Goal: Information Seeking & Learning: Learn about a topic

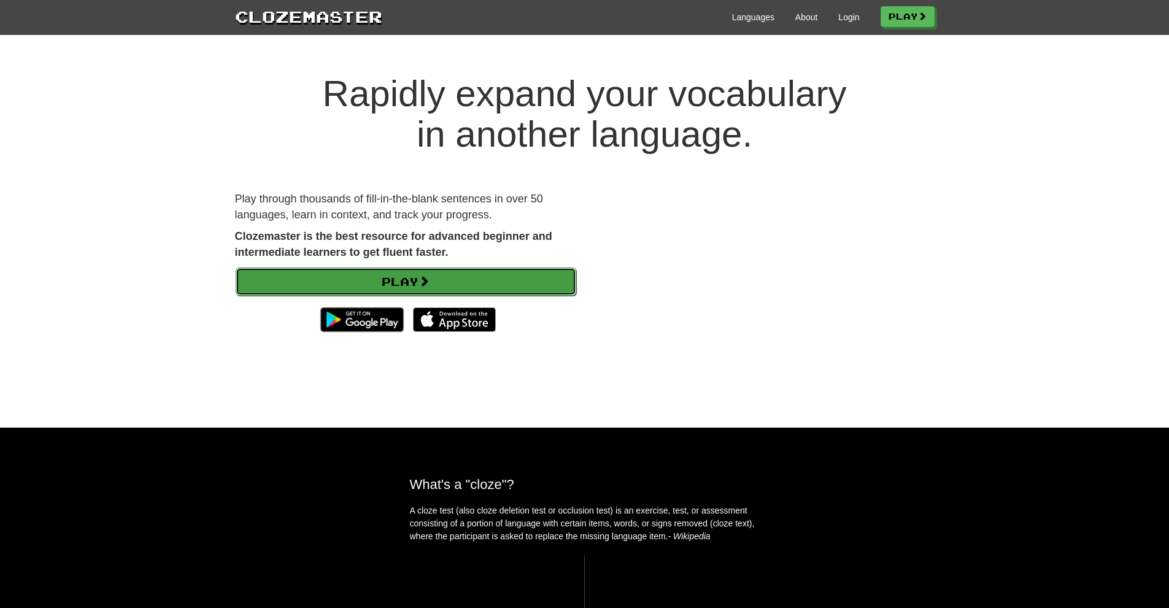
click at [415, 273] on link "Play" at bounding box center [406, 282] width 341 height 28
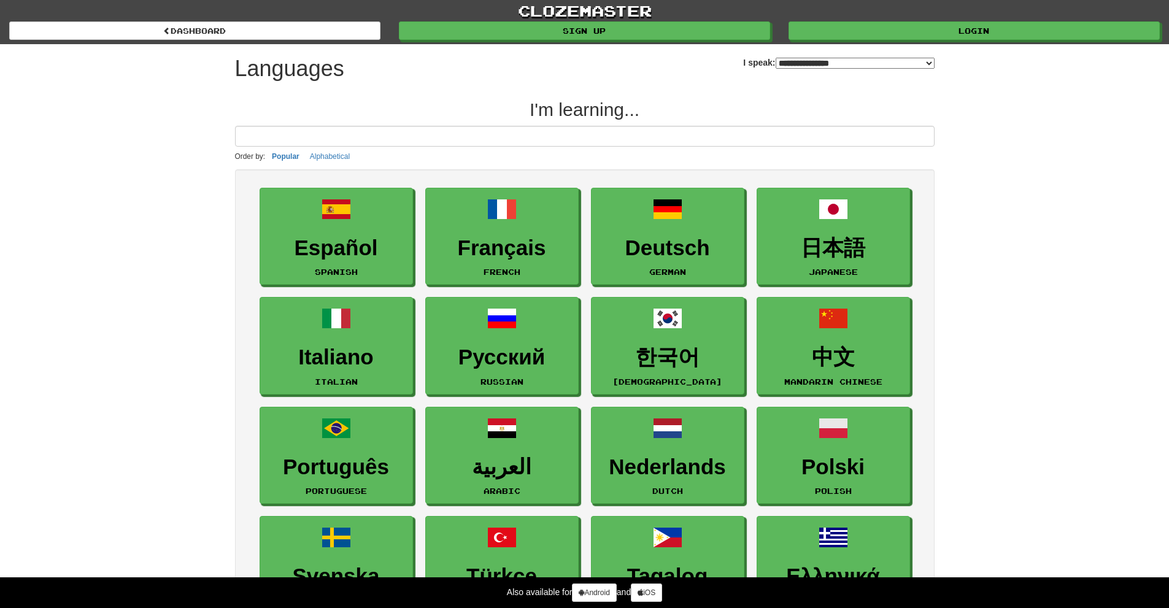
select select "*******"
click at [414, 136] on input at bounding box center [585, 136] width 700 height 21
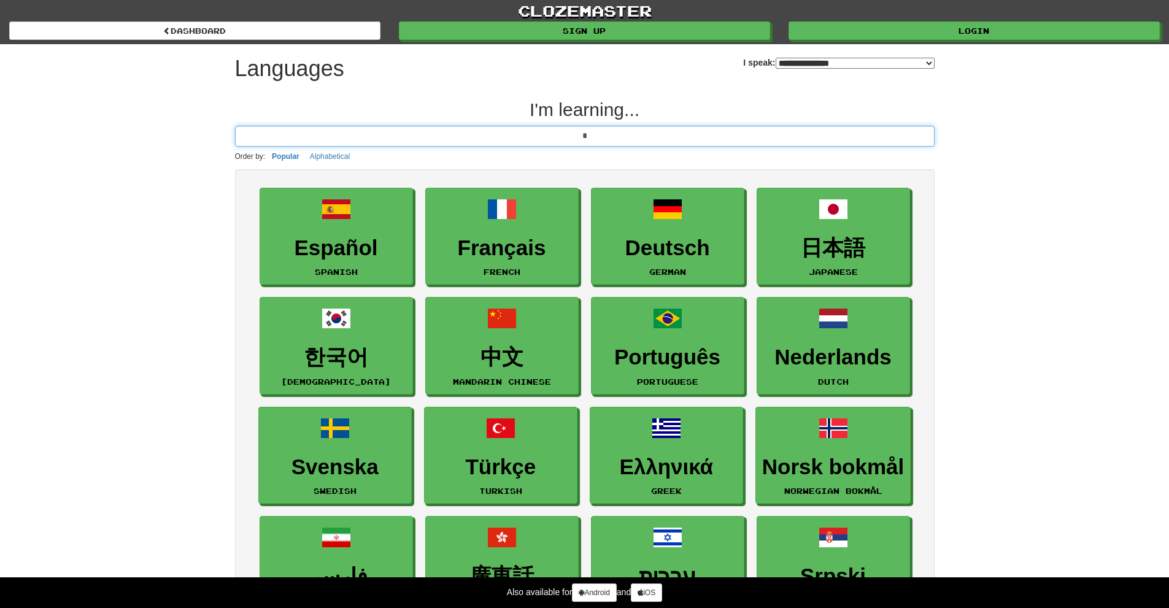
click at [414, 136] on input "*" at bounding box center [585, 136] width 700 height 21
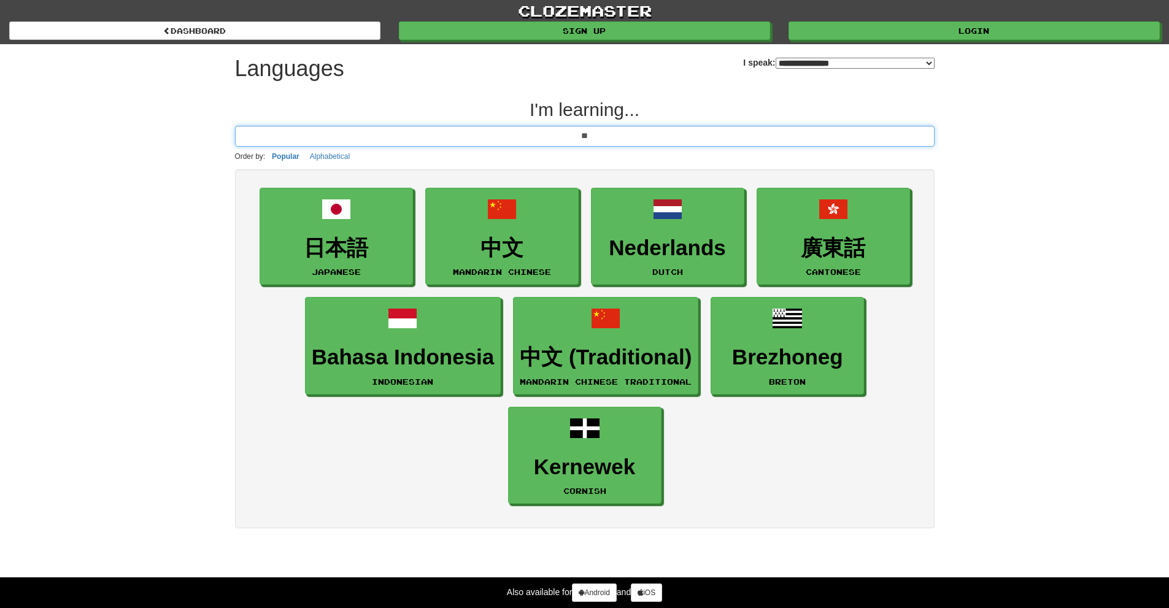
type input "***"
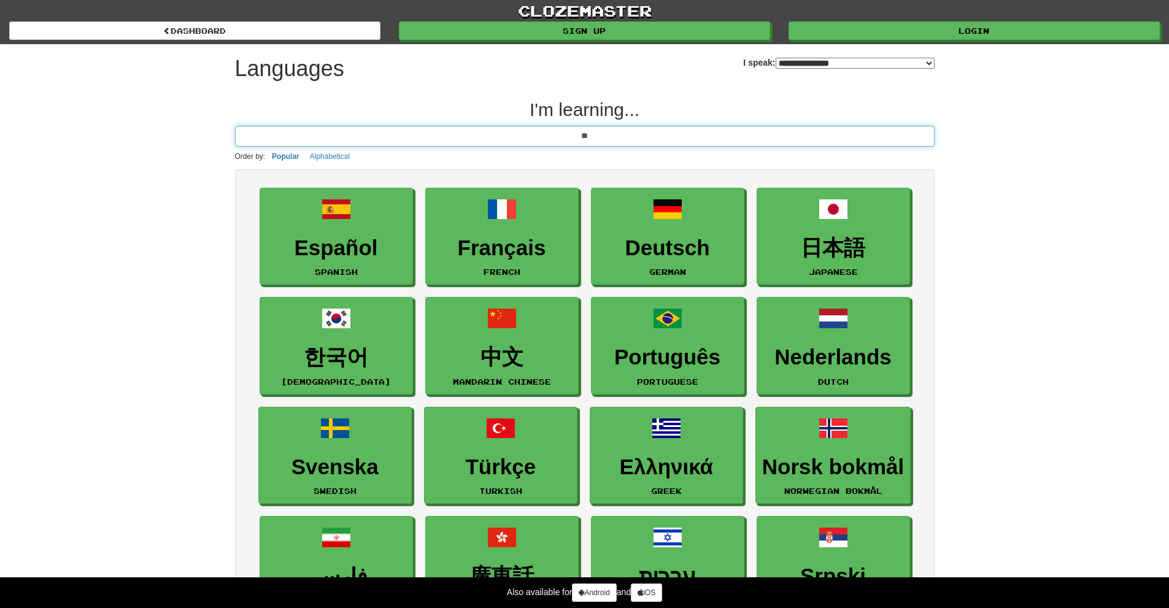
type input "***"
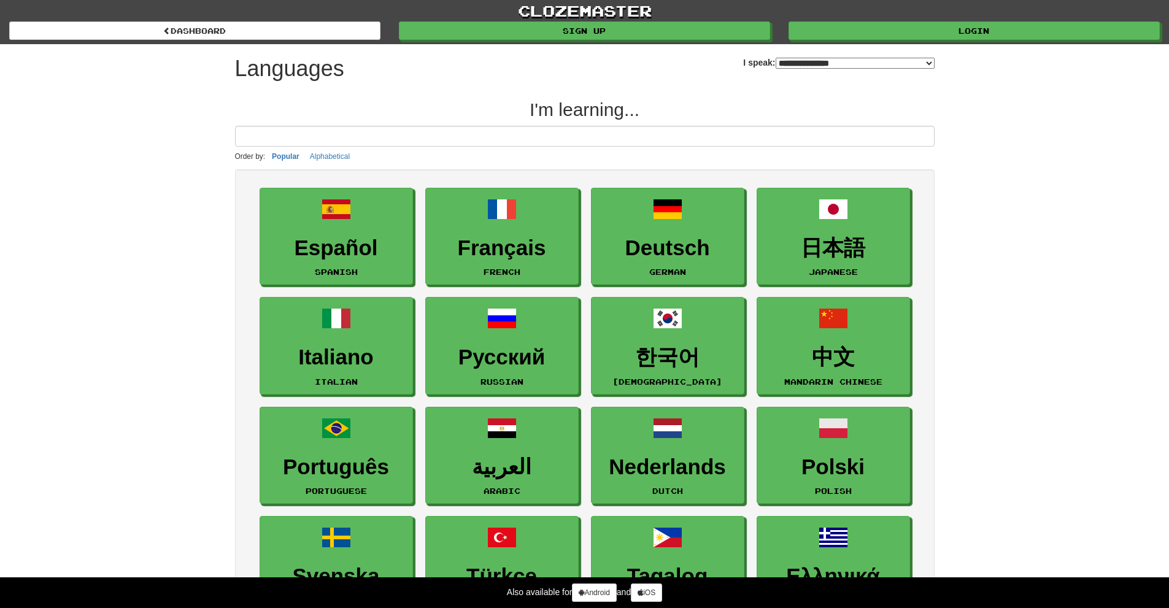
drag, startPoint x: 591, startPoint y: 107, endPoint x: 740, endPoint y: 53, distance: 158.4
click at [595, 106] on h2 "I'm learning..." at bounding box center [585, 109] width 700 height 20
click at [812, 59] on select "**********" at bounding box center [855, 63] width 159 height 11
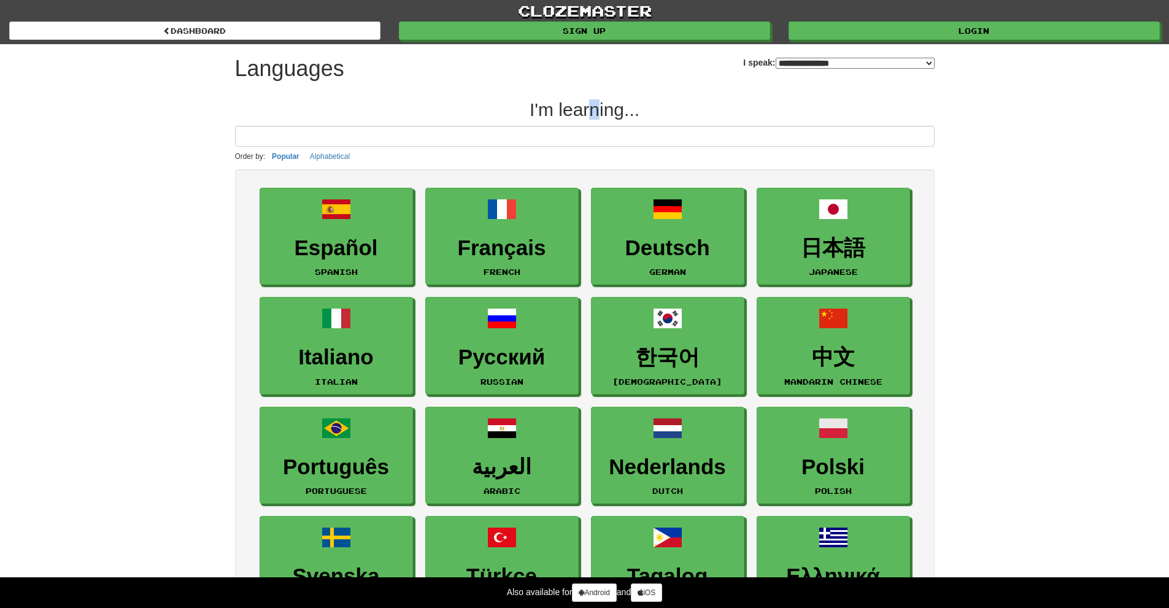
select select "******"
click at [776, 58] on select "**********" at bounding box center [855, 63] width 159 height 11
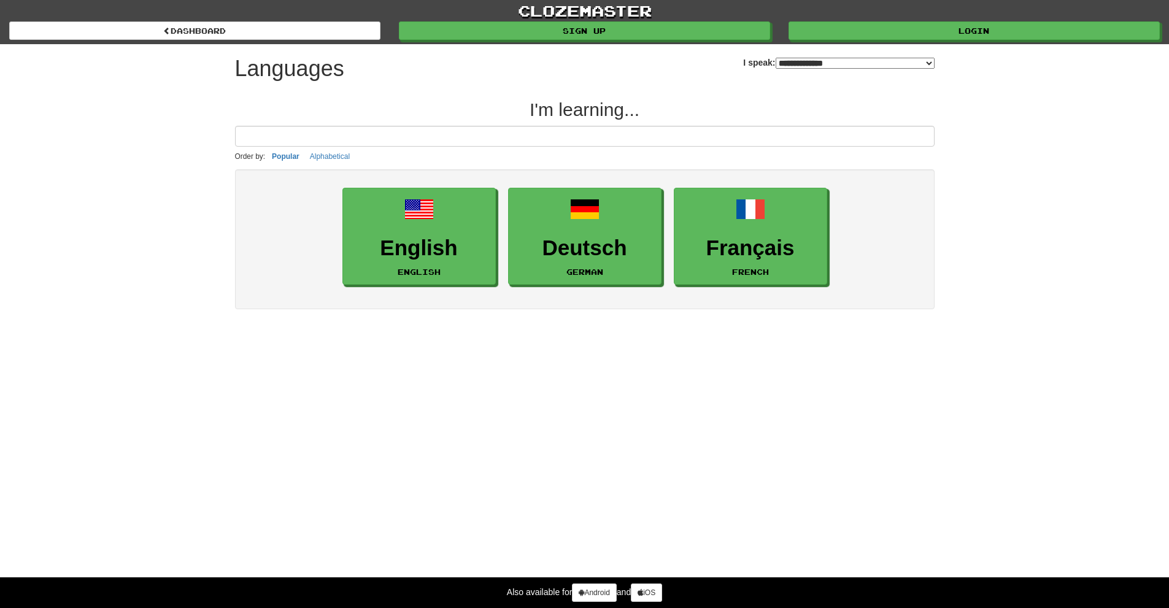
click at [328, 213] on ul "English English Deutsch German Français French" at bounding box center [584, 237] width 675 height 110
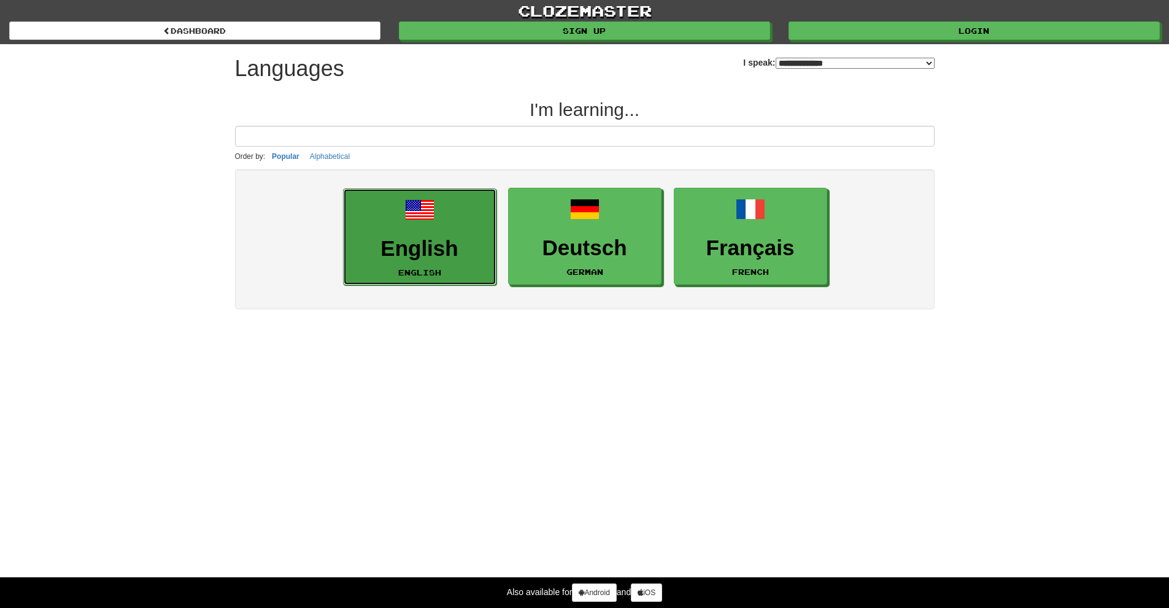
click at [404, 214] on link "English English" at bounding box center [419, 237] width 153 height 98
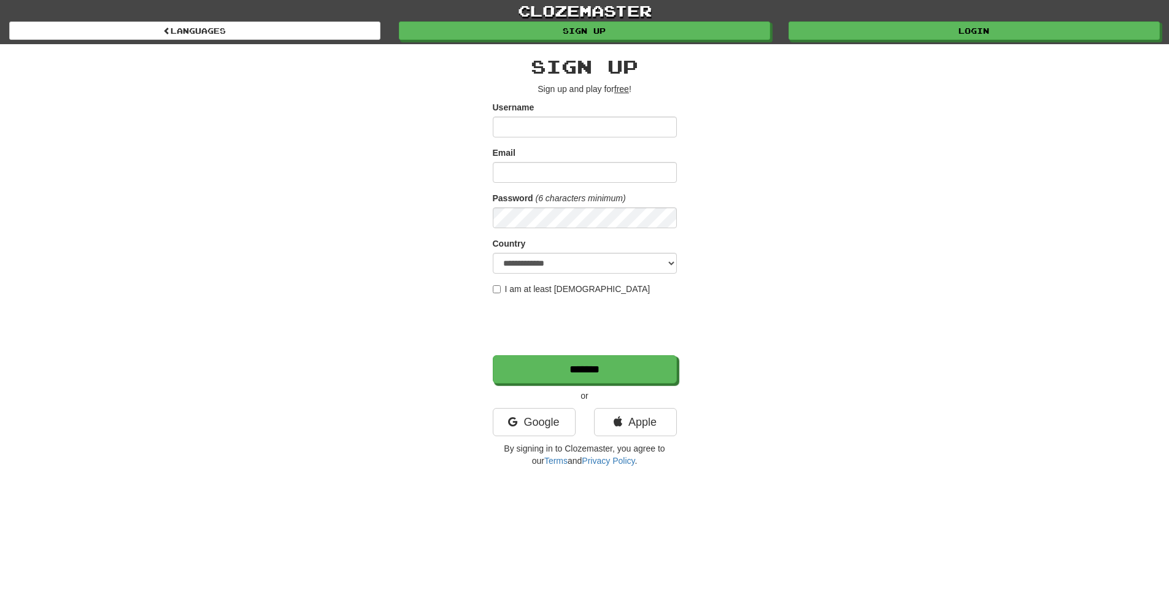
click at [552, 130] on input "Username" at bounding box center [585, 127] width 184 height 21
click at [529, 421] on link "Google" at bounding box center [534, 422] width 83 height 28
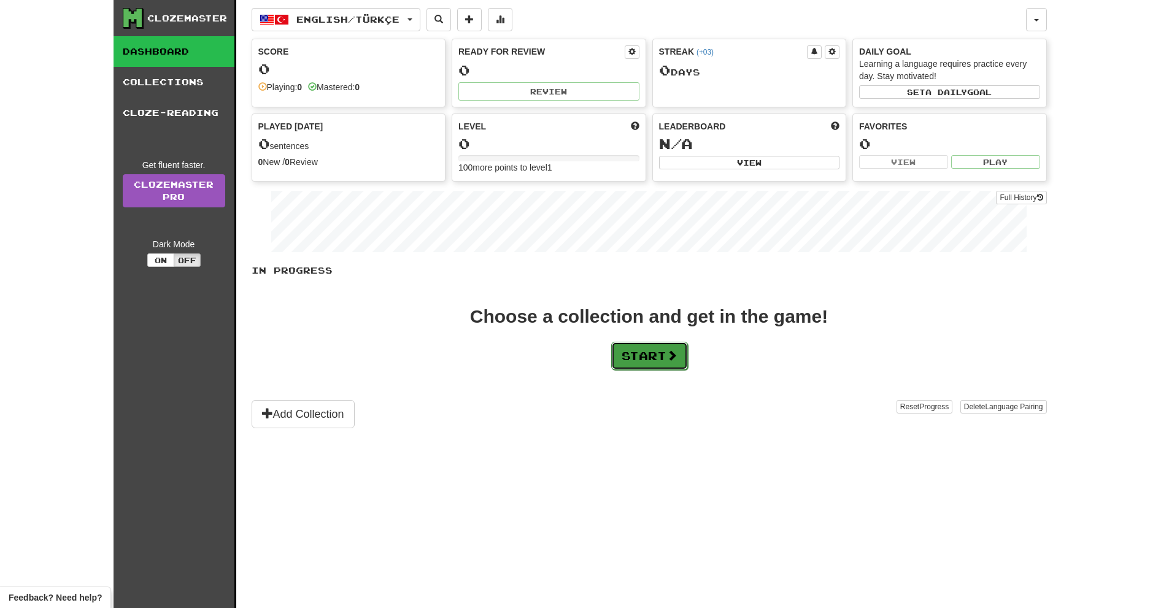
click at [665, 362] on button "Start" at bounding box center [649, 356] width 77 height 28
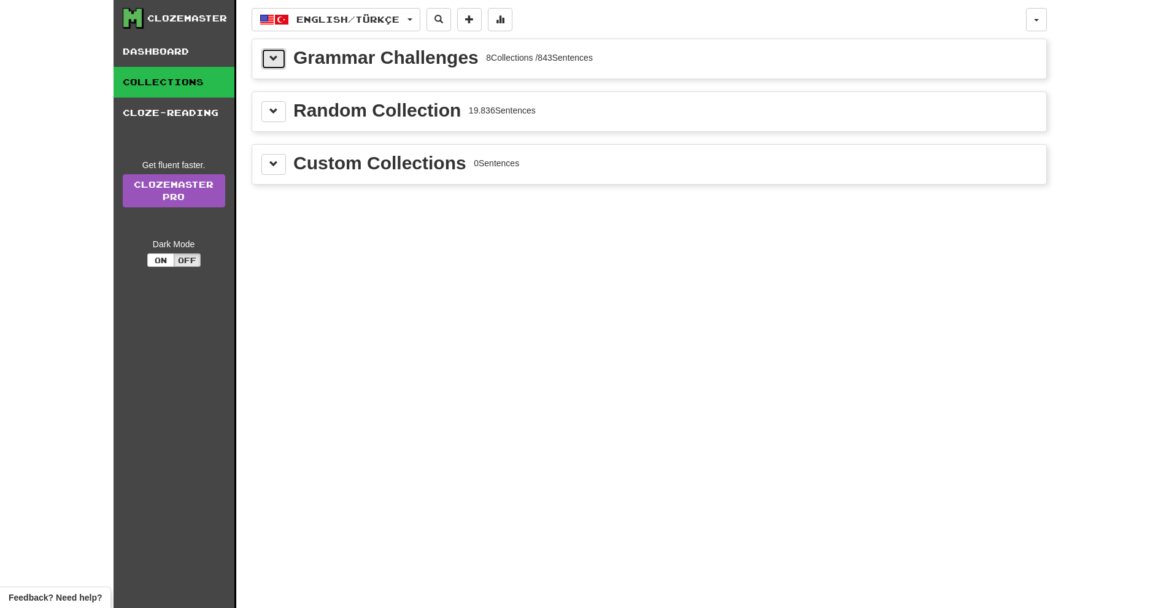
click at [266, 58] on button at bounding box center [274, 58] width 25 height 21
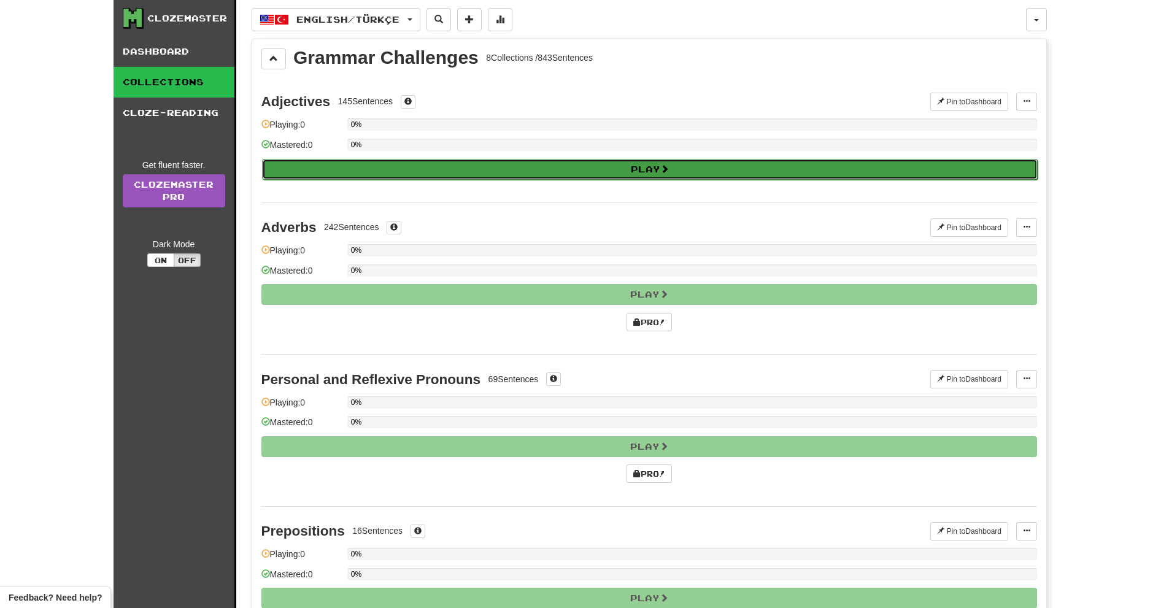
click at [421, 168] on button "Play" at bounding box center [650, 169] width 776 height 21
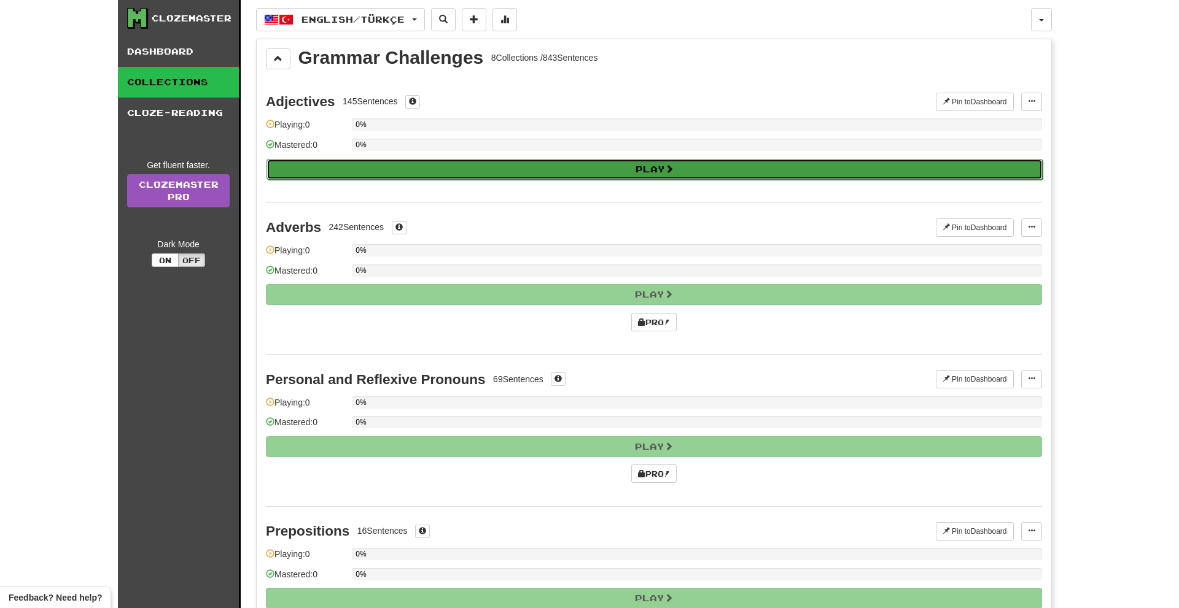
select select "**"
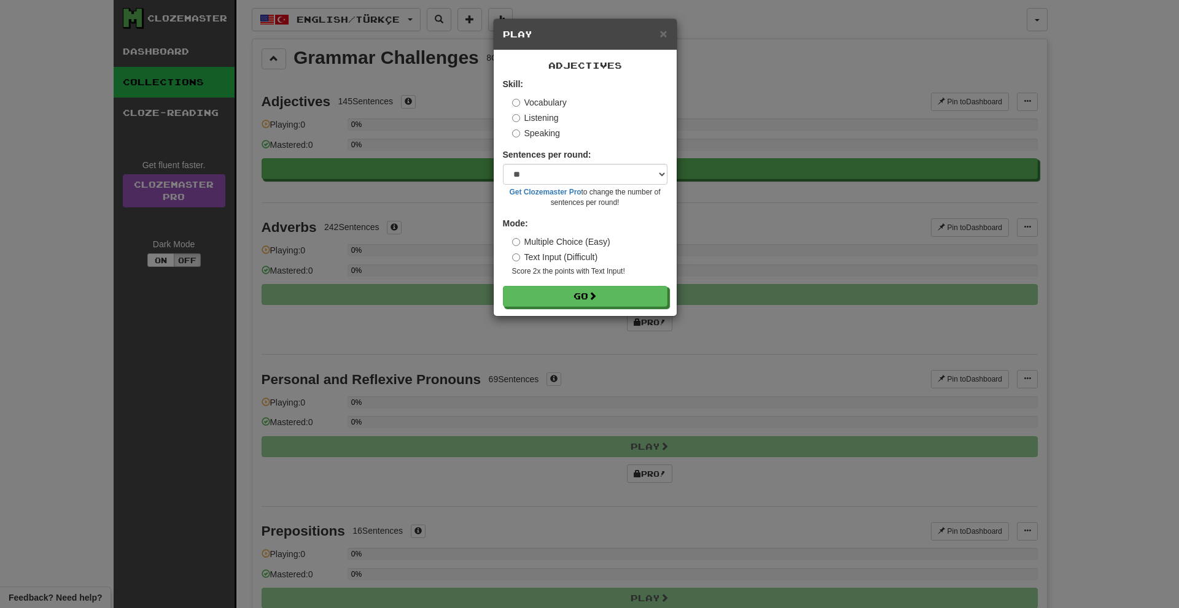
click at [520, 258] on label "Text Input (Difficult)" at bounding box center [555, 257] width 86 height 12
click at [553, 289] on button "Go" at bounding box center [585, 297] width 165 height 21
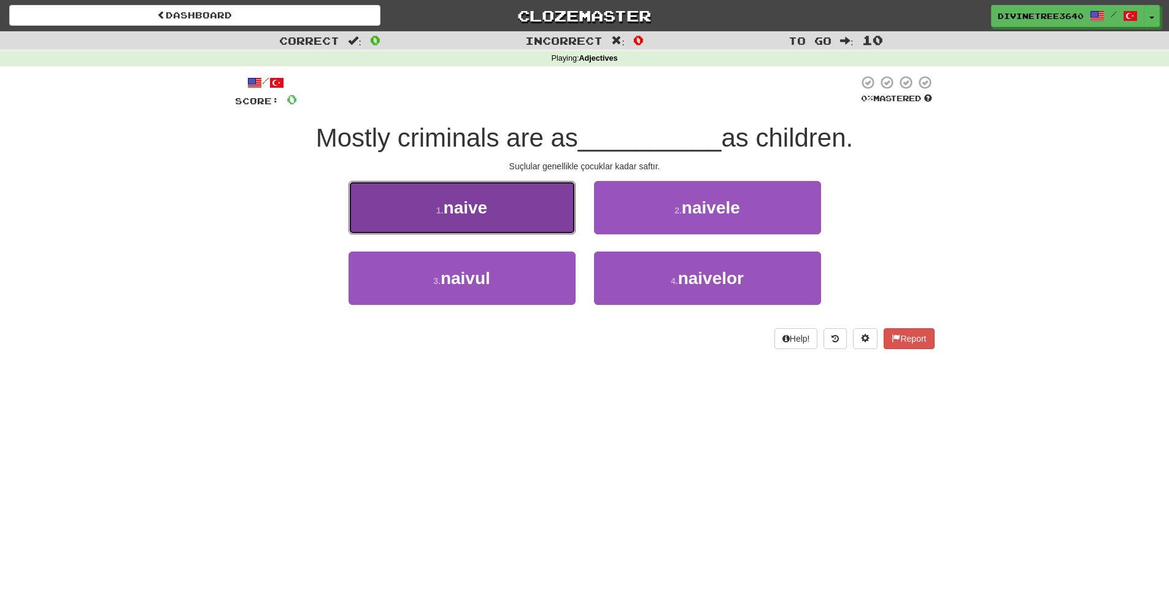
click at [551, 222] on button "1 . naive" at bounding box center [462, 207] width 227 height 53
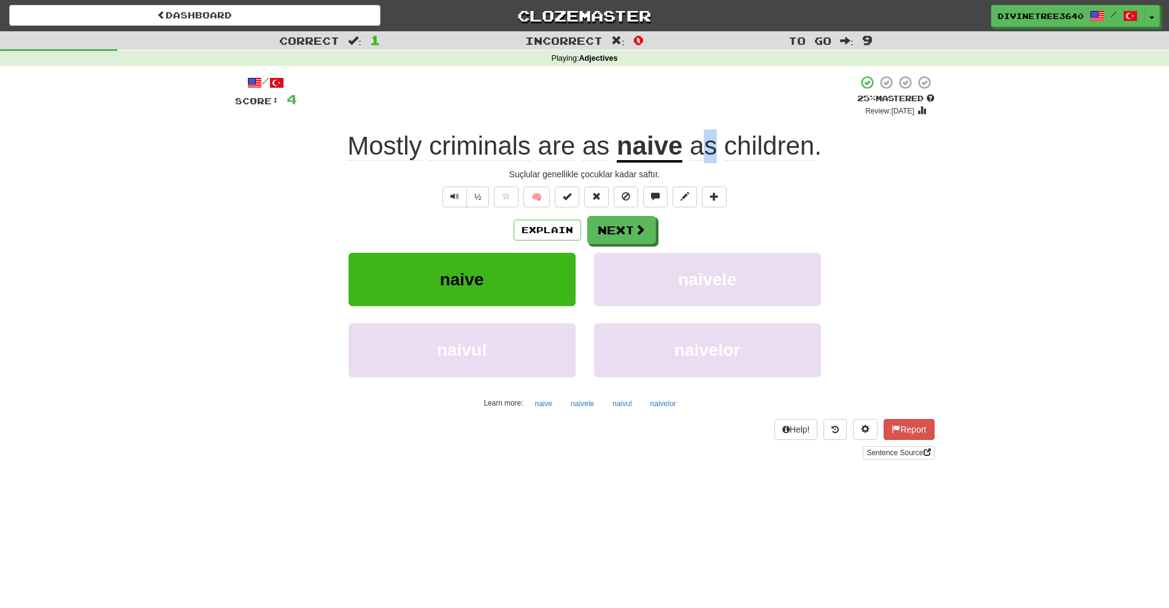
drag, startPoint x: 707, startPoint y: 142, endPoint x: 724, endPoint y: 147, distance: 17.9
click at [723, 147] on span "as children ." at bounding box center [752, 145] width 139 height 29
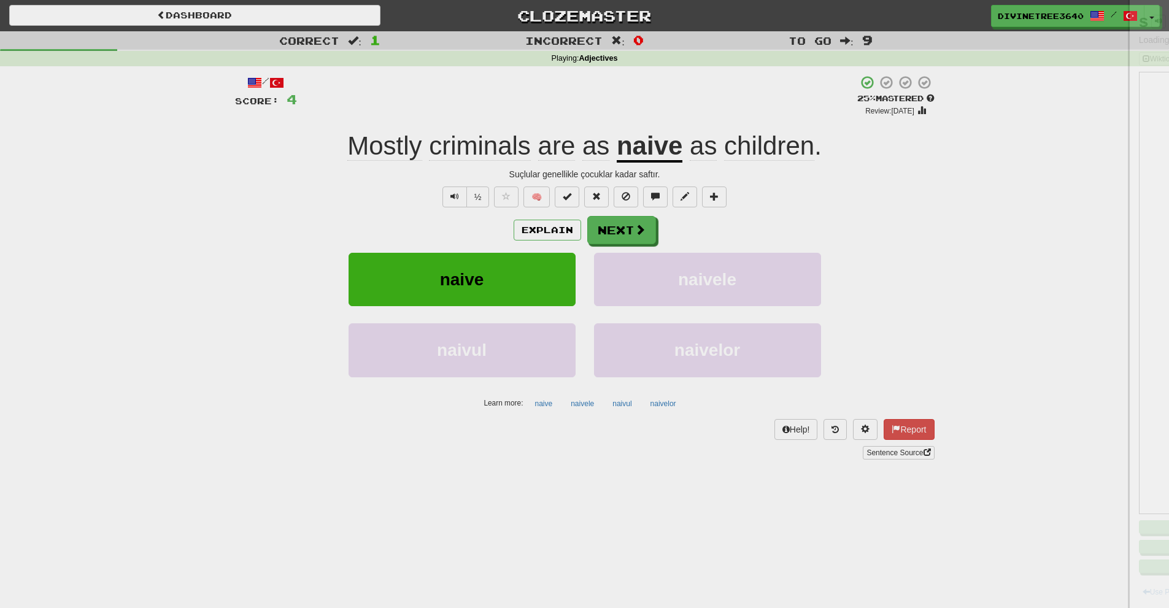
click at [731, 152] on div at bounding box center [584, 304] width 1169 height 608
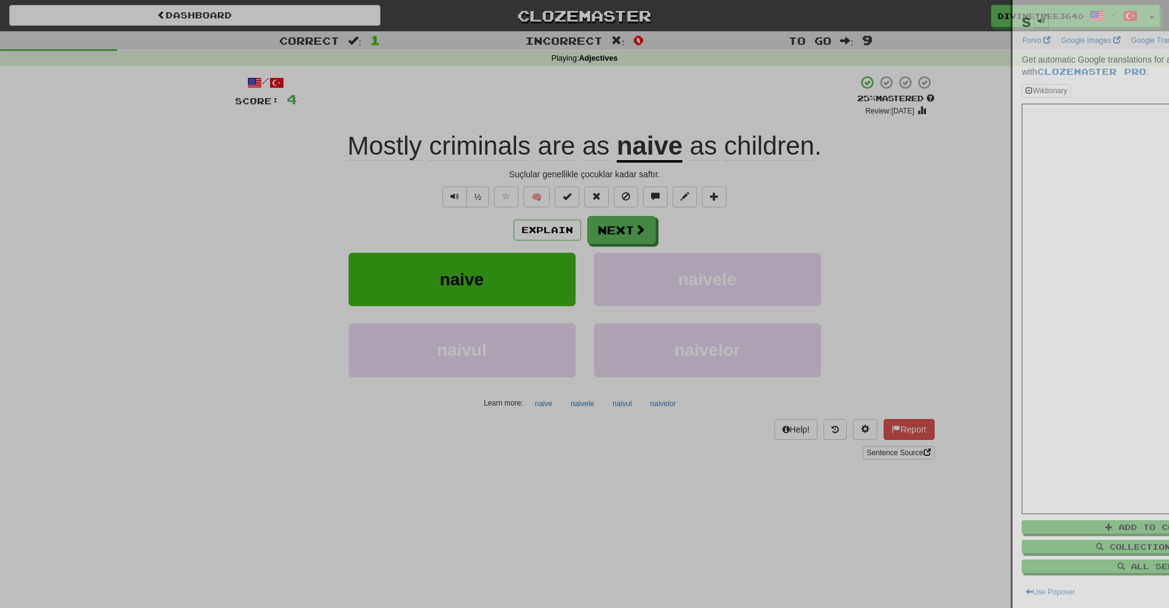
click at [542, 170] on div at bounding box center [584, 304] width 1169 height 608
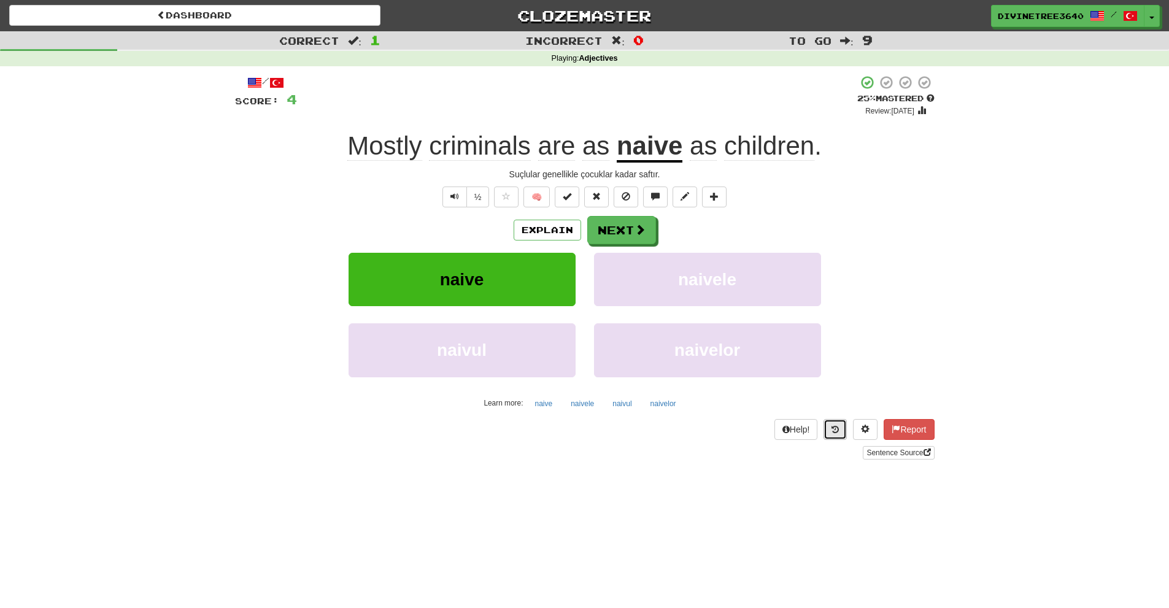
click at [828, 429] on button at bounding box center [835, 429] width 23 height 21
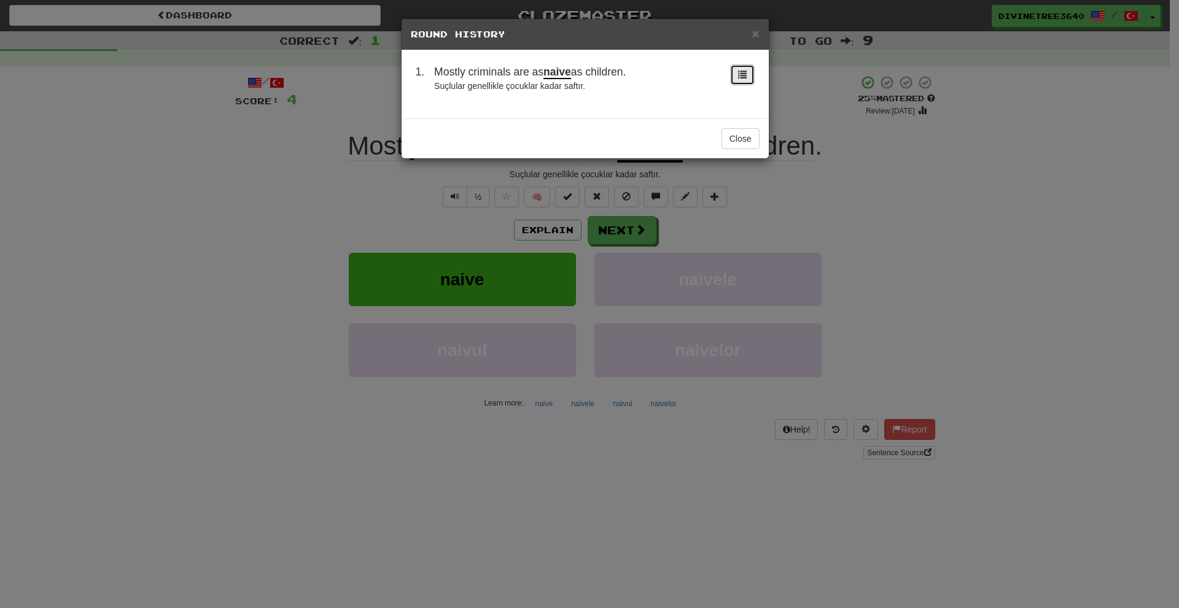
click at [735, 84] on button at bounding box center [742, 74] width 25 height 21
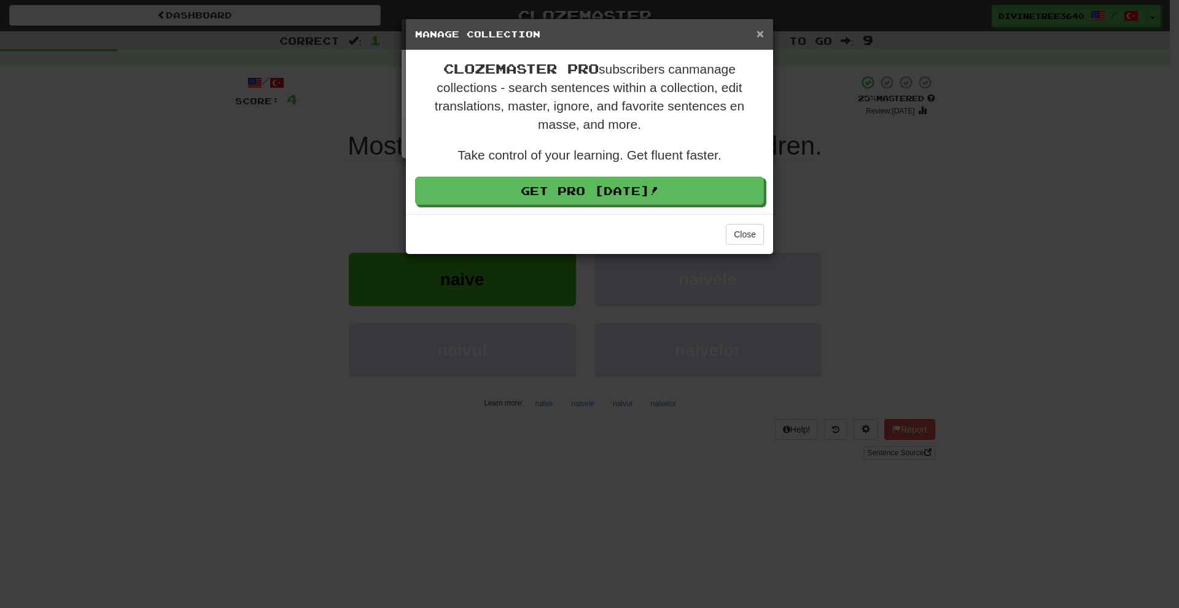
click at [756, 31] on span "×" at bounding box center [759, 33] width 7 height 14
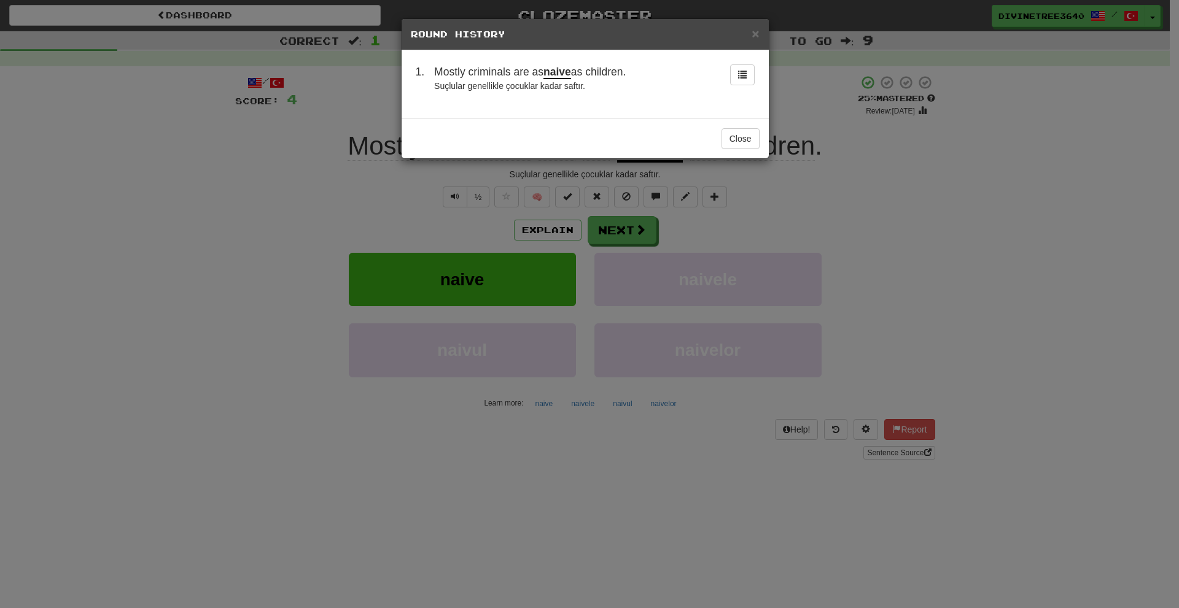
click at [751, 37] on h5 "Round History" at bounding box center [585, 34] width 349 height 12
click at [753, 36] on span "×" at bounding box center [754, 33] width 7 height 14
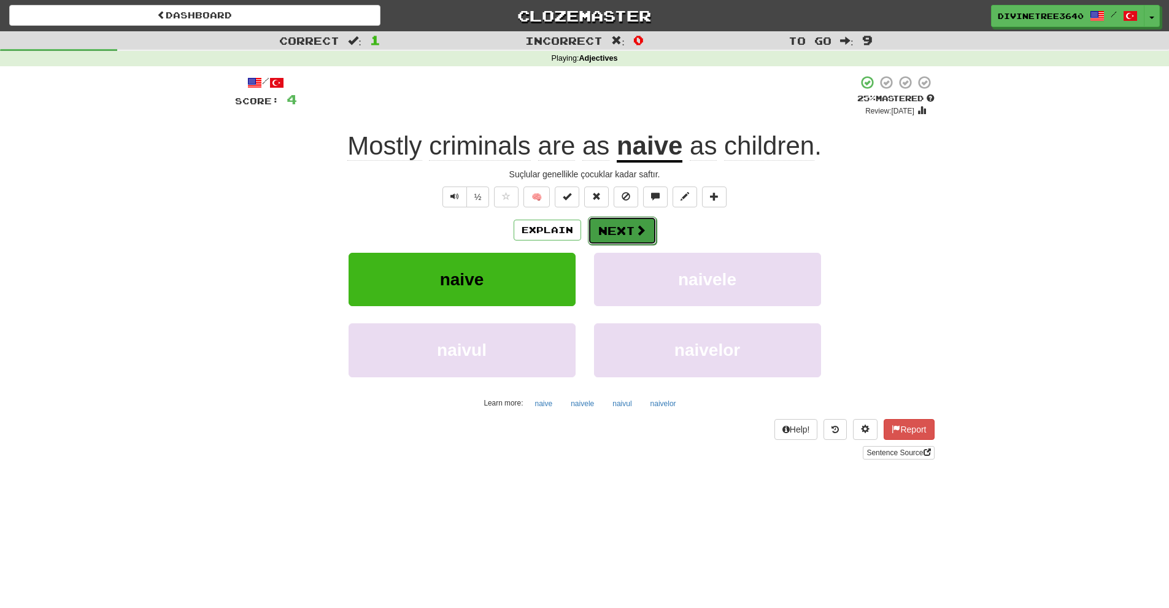
click at [646, 228] on button "Next" at bounding box center [622, 231] width 69 height 28
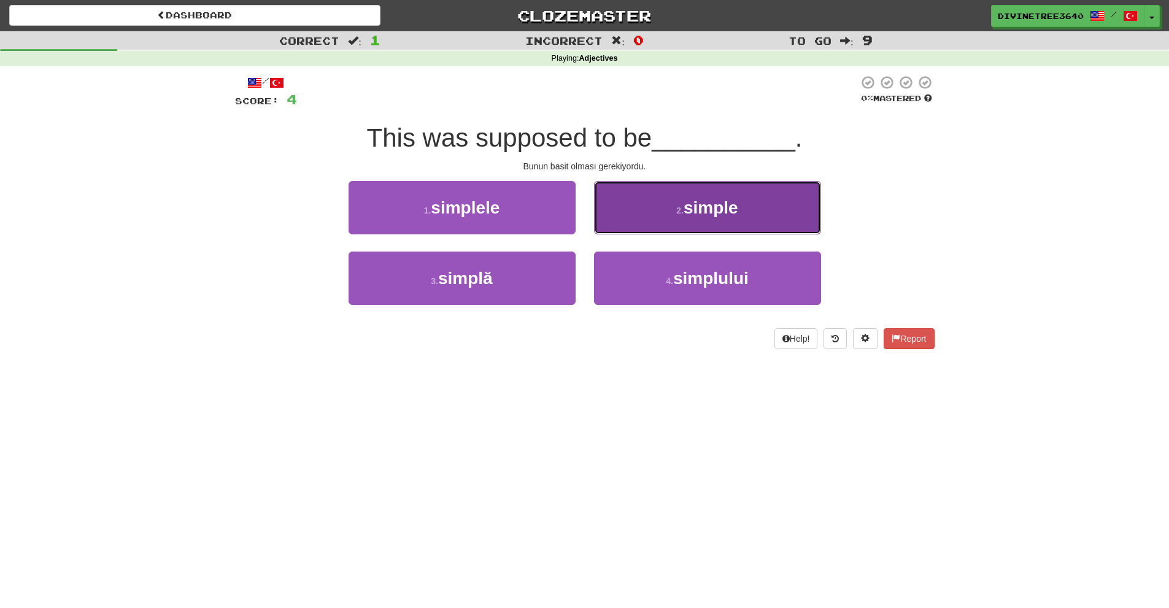
click at [638, 214] on button "2 . simple" at bounding box center [707, 207] width 227 height 53
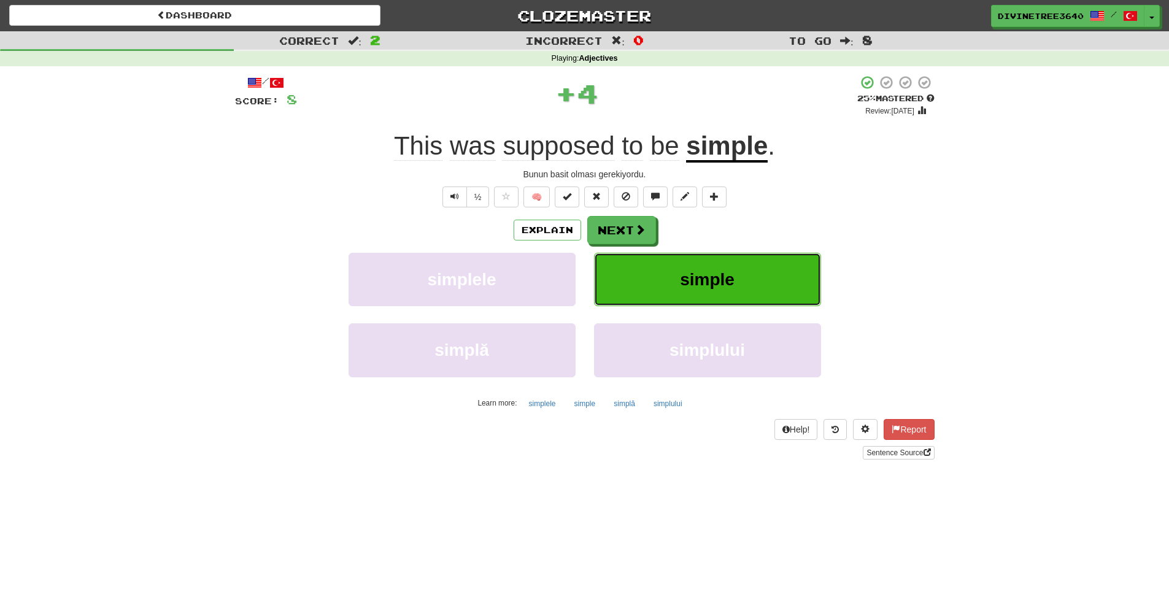
click at [759, 293] on button "simple" at bounding box center [707, 279] width 227 height 53
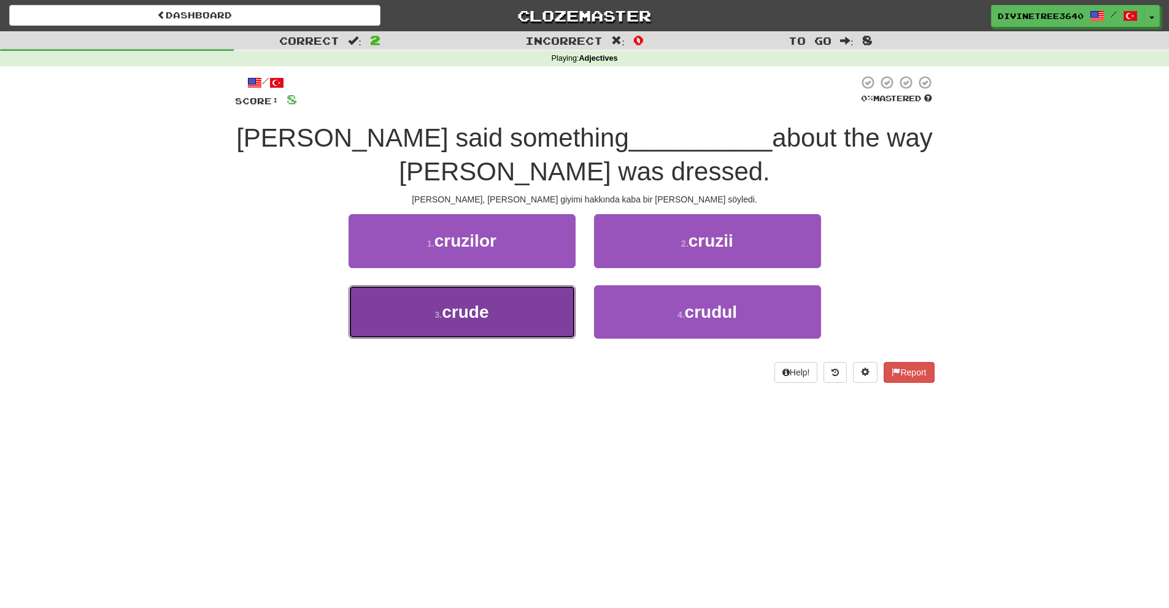
click at [565, 293] on button "3 . crude" at bounding box center [462, 311] width 227 height 53
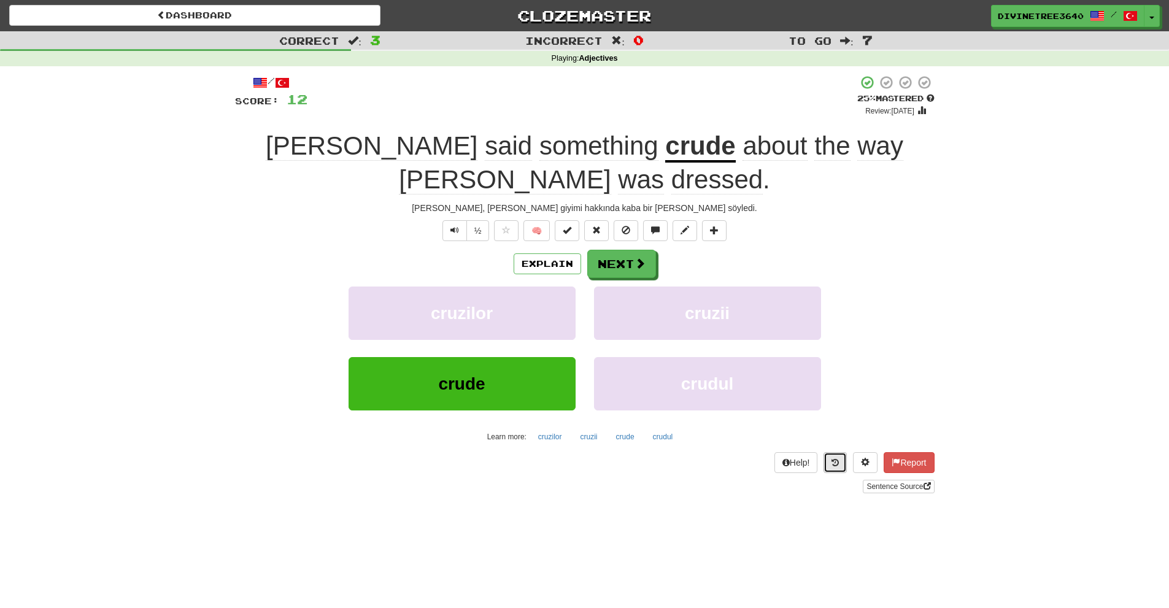
click at [844, 452] on button at bounding box center [835, 462] width 23 height 21
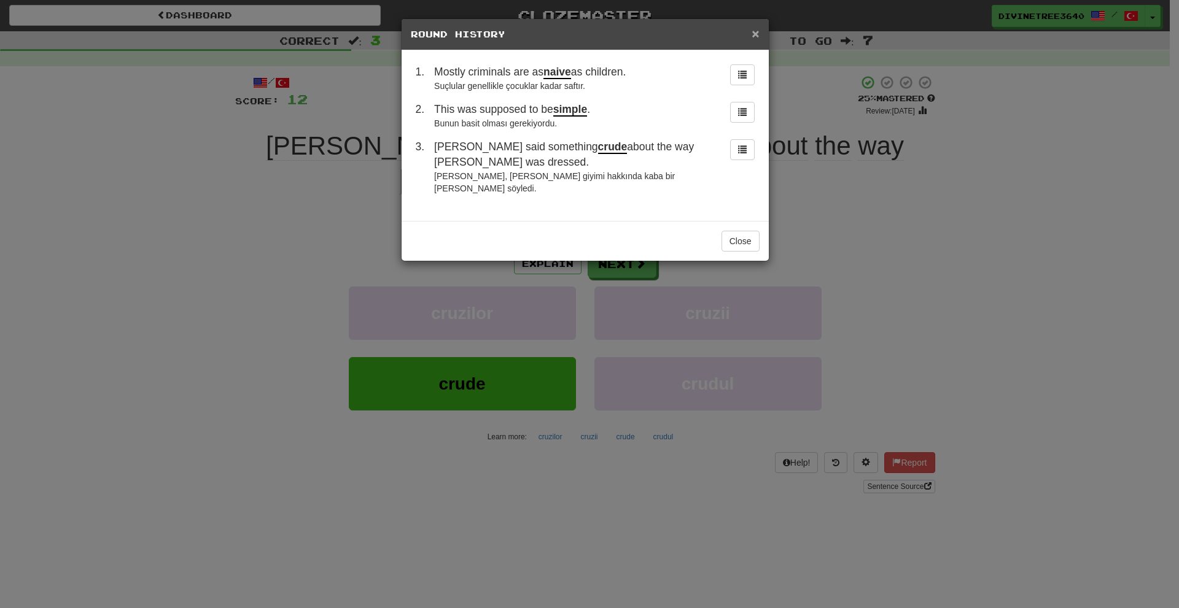
click at [753, 33] on span "×" at bounding box center [754, 33] width 7 height 14
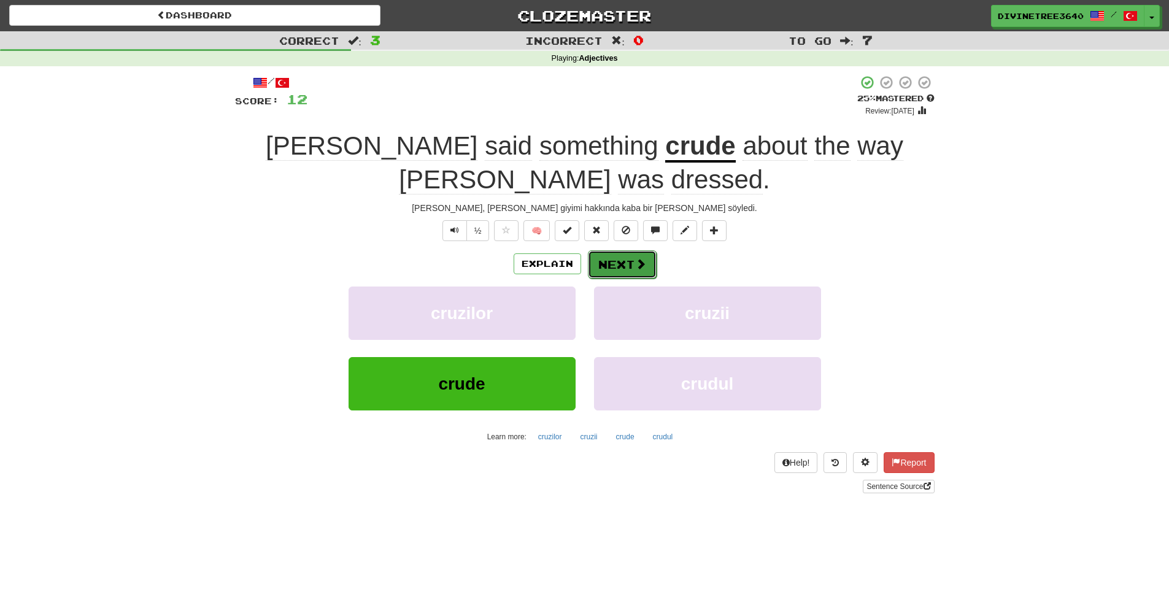
click at [613, 250] on button "Next" at bounding box center [622, 264] width 69 height 28
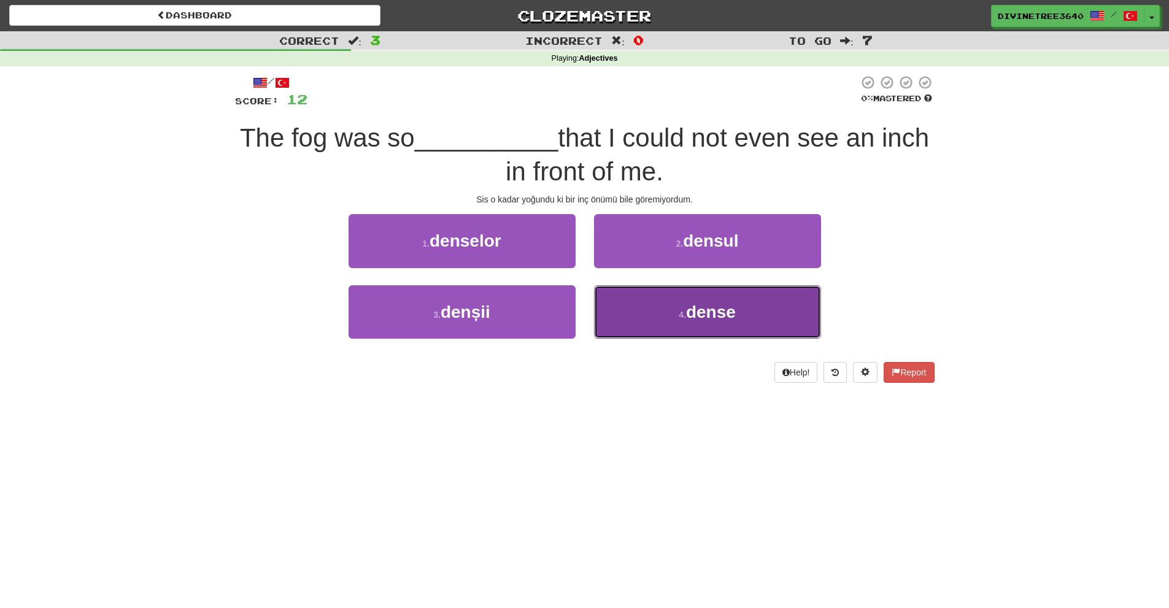
click at [633, 302] on button "4 . dense" at bounding box center [707, 311] width 227 height 53
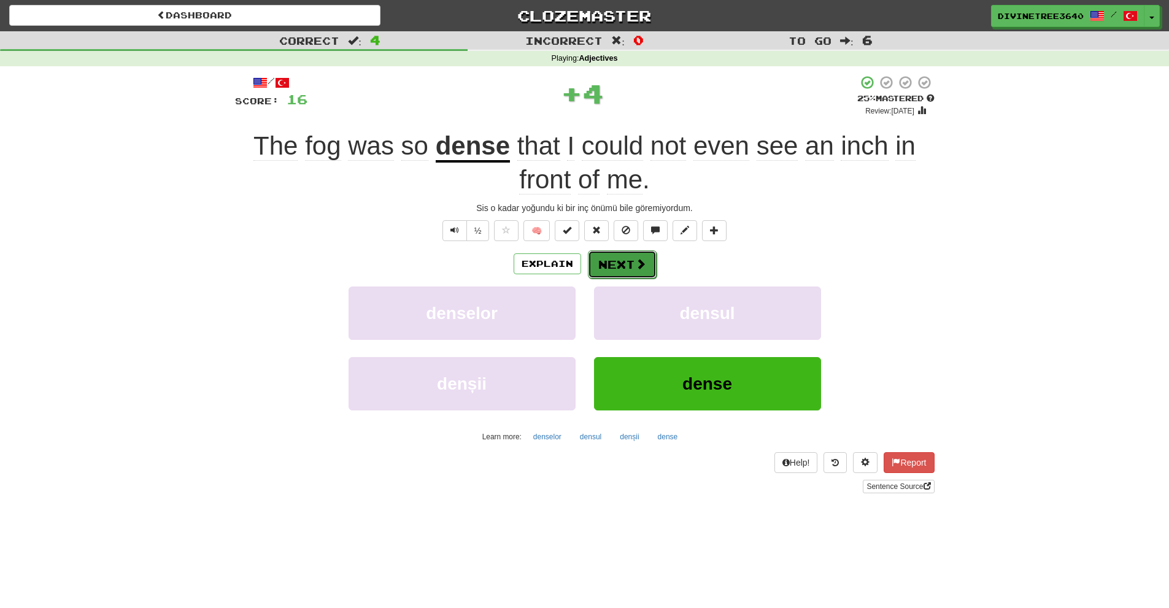
click at [613, 258] on button "Next" at bounding box center [622, 264] width 69 height 28
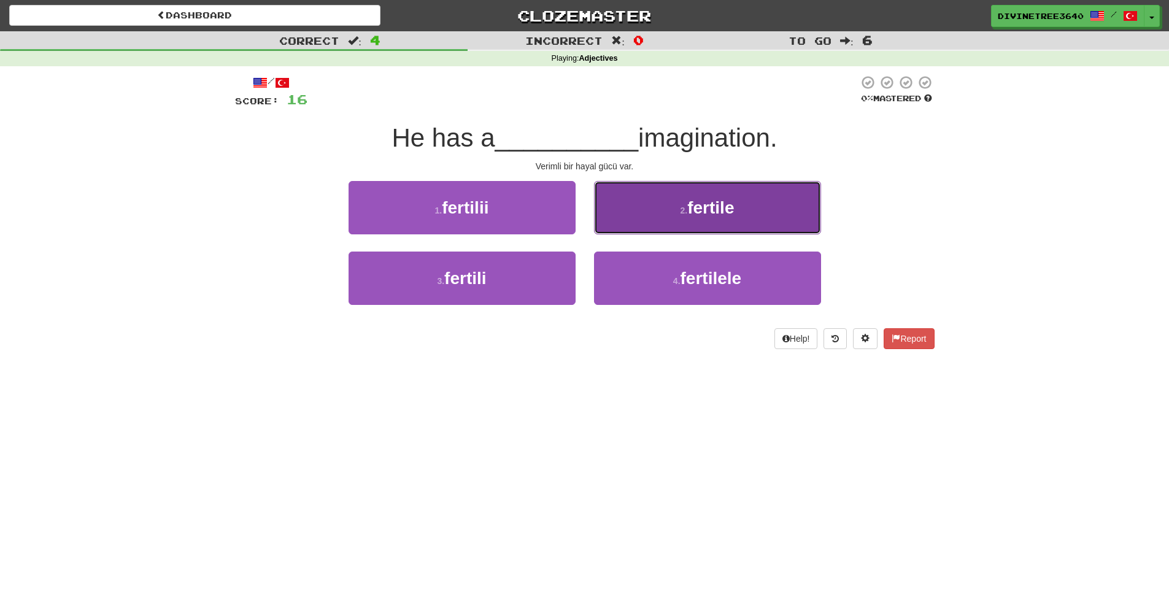
click at [643, 212] on button "2 . fertile" at bounding box center [707, 207] width 227 height 53
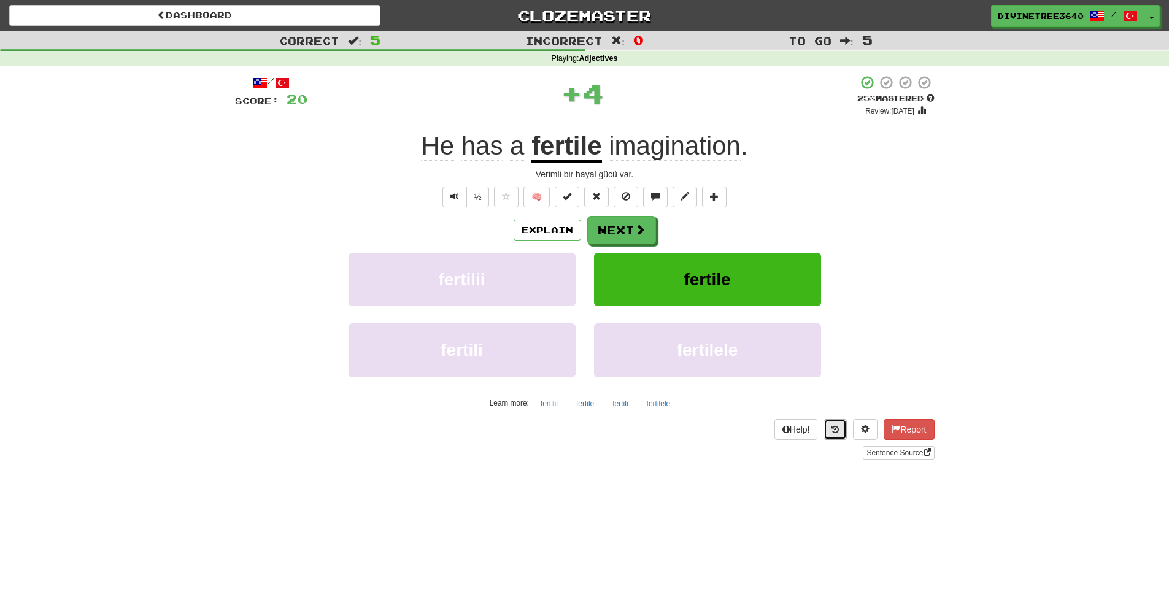
click at [837, 427] on icon at bounding box center [835, 429] width 7 height 9
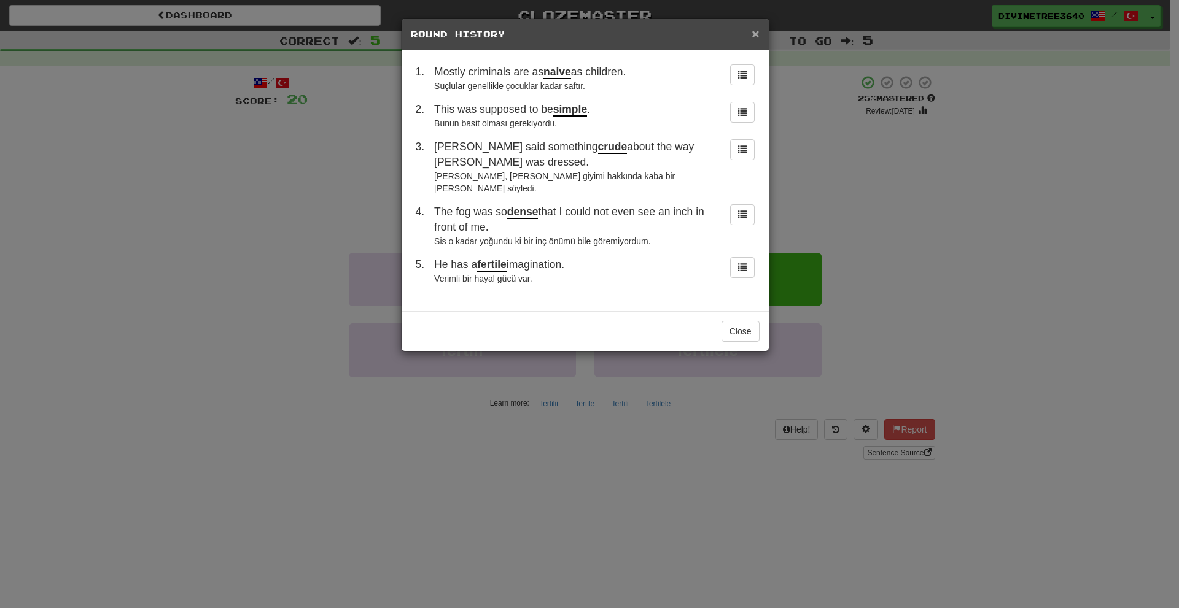
click at [756, 30] on span "×" at bounding box center [754, 33] width 7 height 14
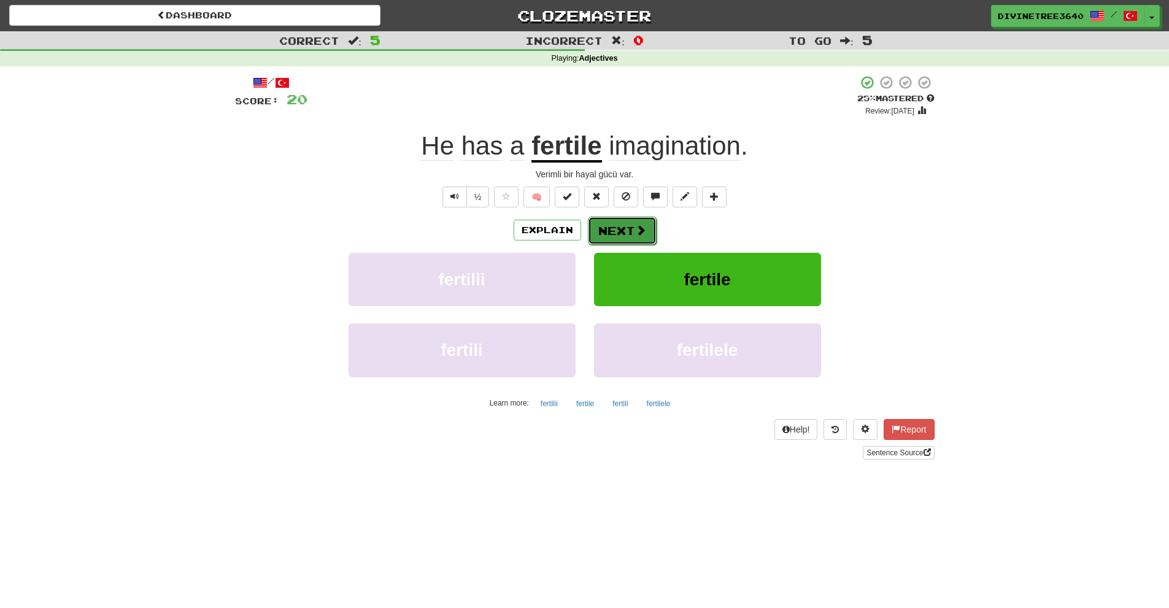
click at [647, 222] on button "Next" at bounding box center [622, 231] width 69 height 28
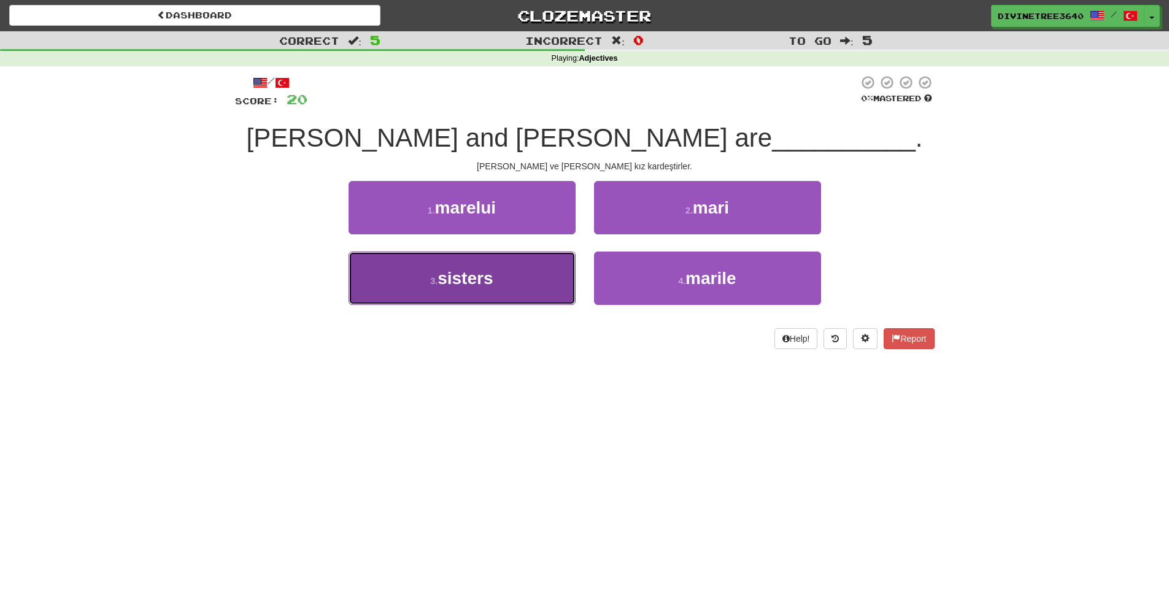
click at [513, 258] on button "3 . sisters" at bounding box center [462, 278] width 227 height 53
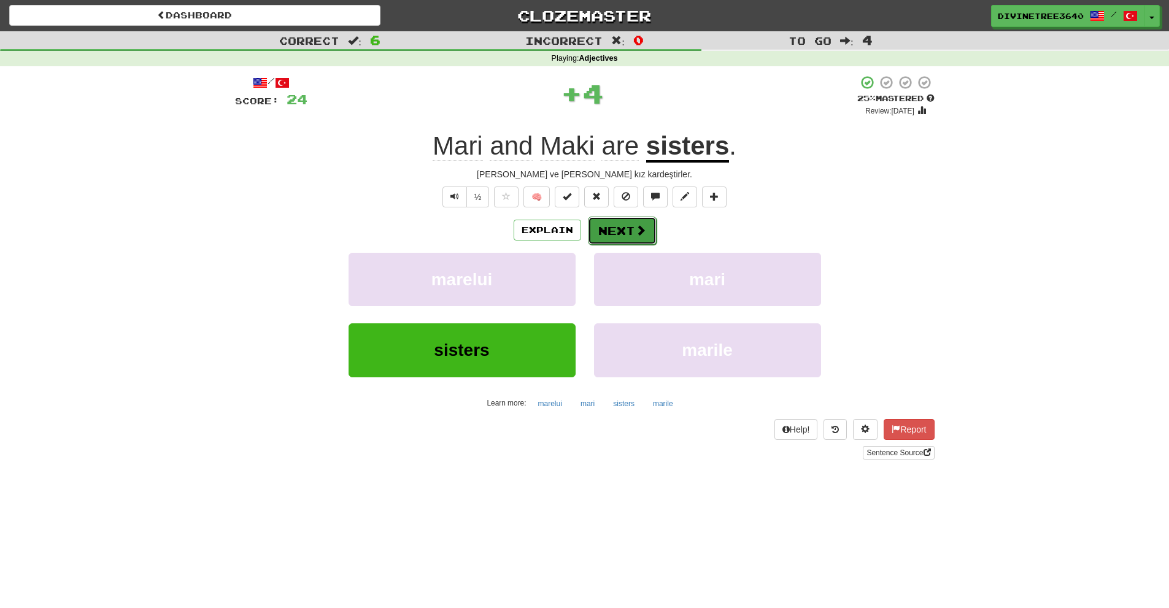
click at [637, 231] on span at bounding box center [640, 230] width 11 height 11
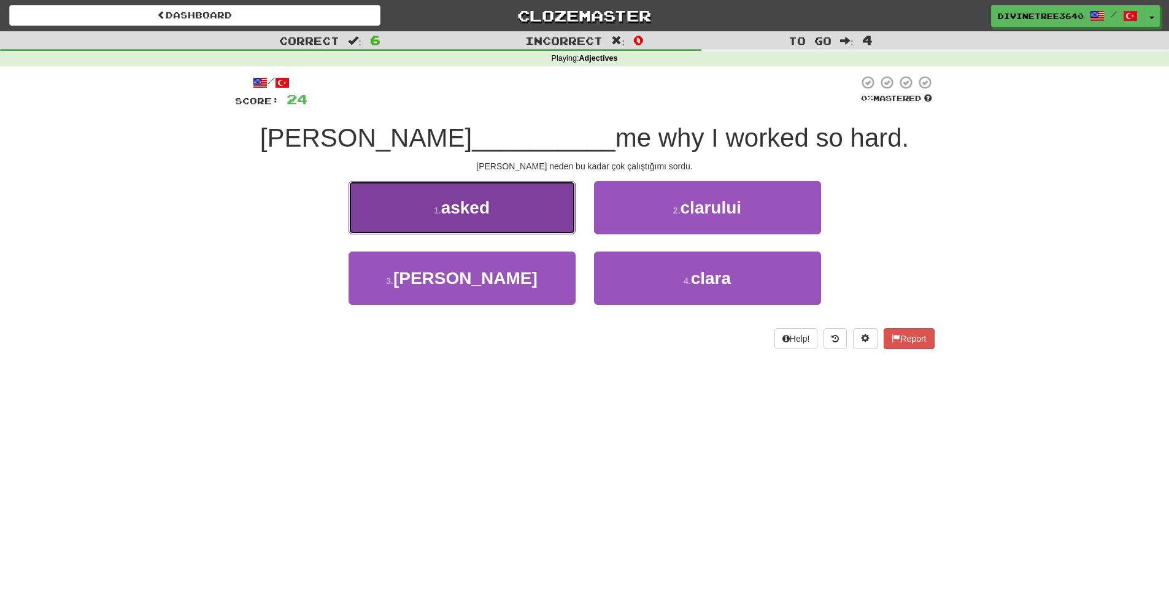
click at [506, 222] on button "1 . asked" at bounding box center [462, 207] width 227 height 53
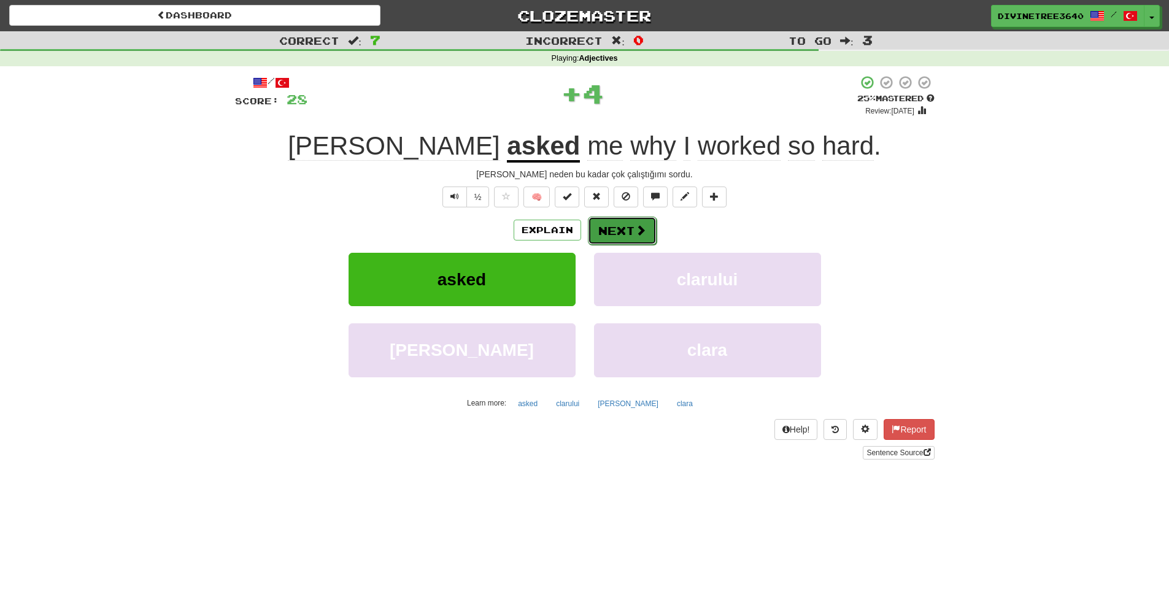
click at [608, 232] on button "Next" at bounding box center [622, 231] width 69 height 28
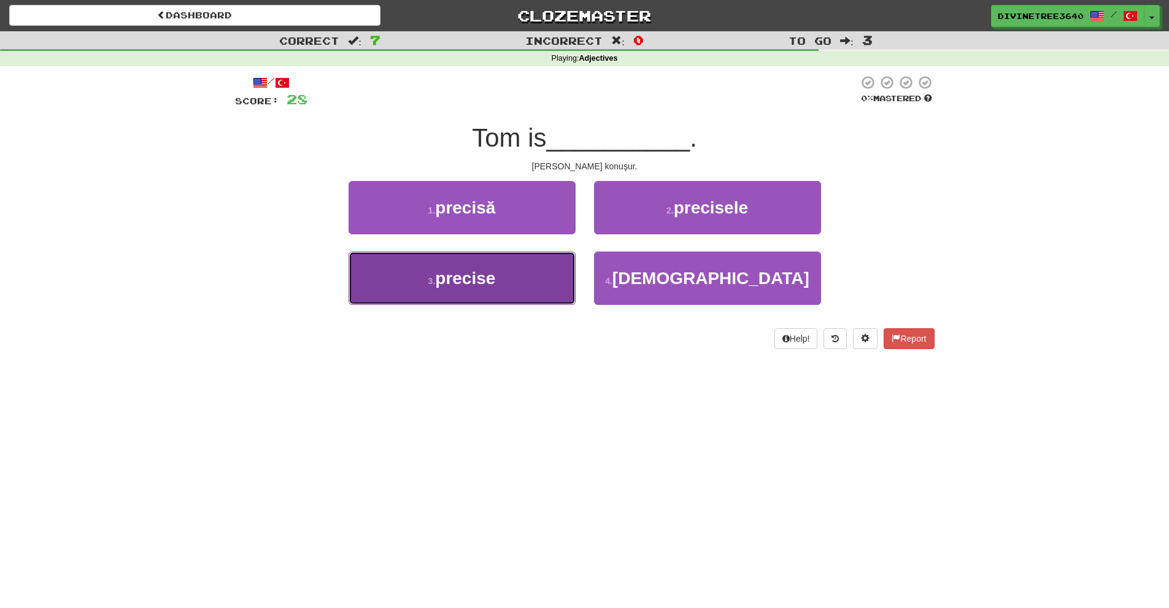
click at [518, 290] on button "3 . precise" at bounding box center [462, 278] width 227 height 53
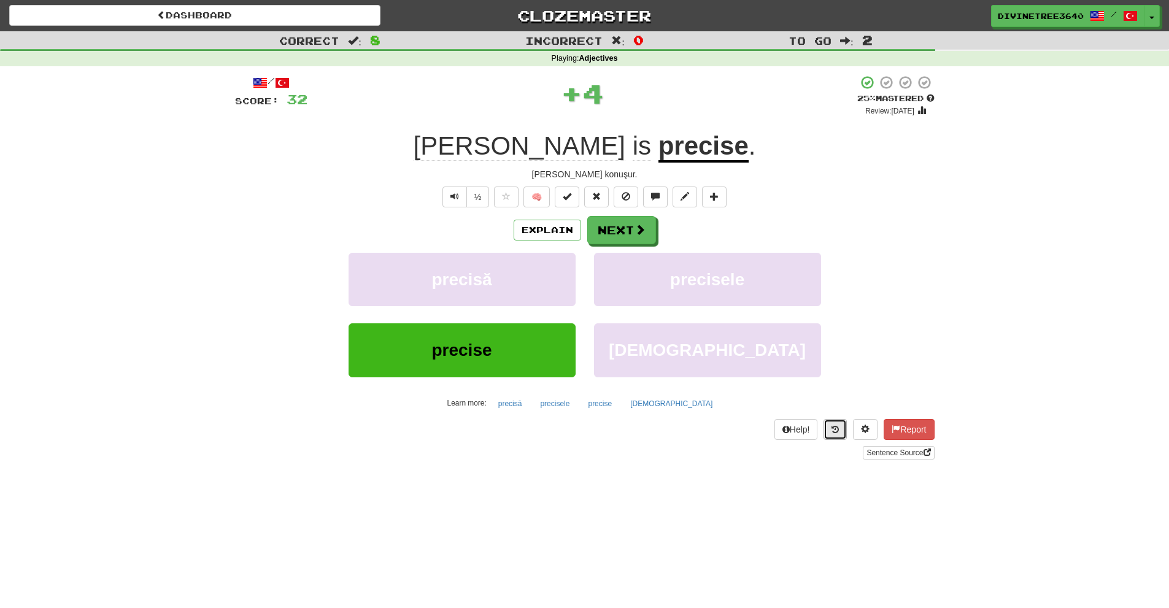
click at [832, 437] on button at bounding box center [835, 429] width 23 height 21
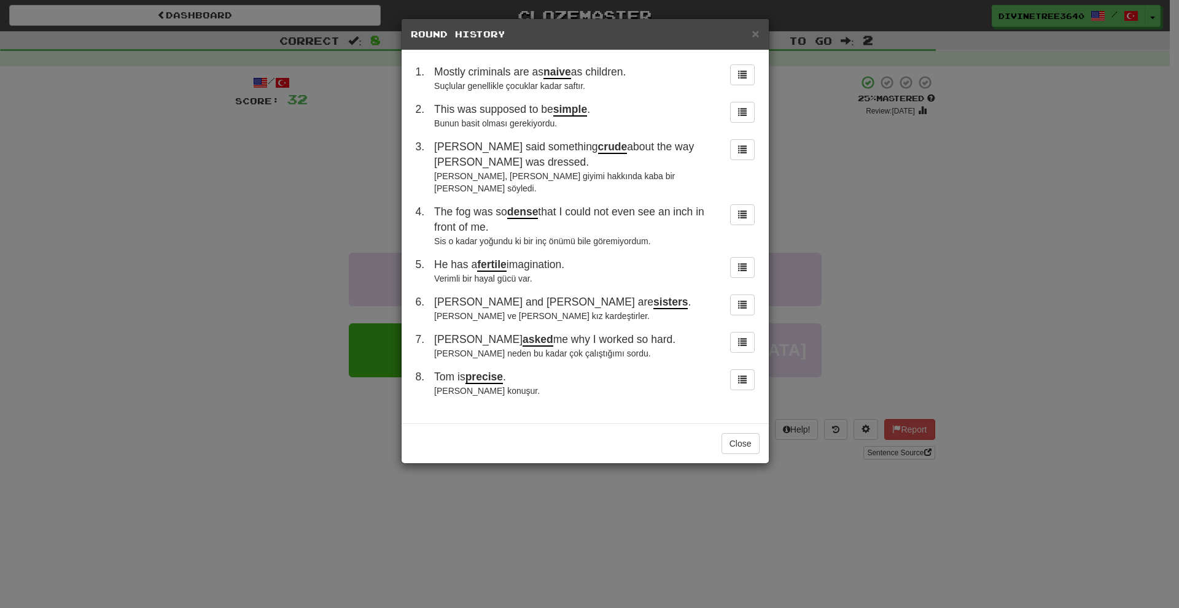
click at [762, 42] on div "× Round History" at bounding box center [584, 34] width 367 height 31
click at [761, 33] on div "× Round History" at bounding box center [584, 34] width 367 height 31
click at [755, 30] on div "× Round History" at bounding box center [584, 34] width 367 height 31
click at [755, 30] on span "×" at bounding box center [754, 33] width 7 height 14
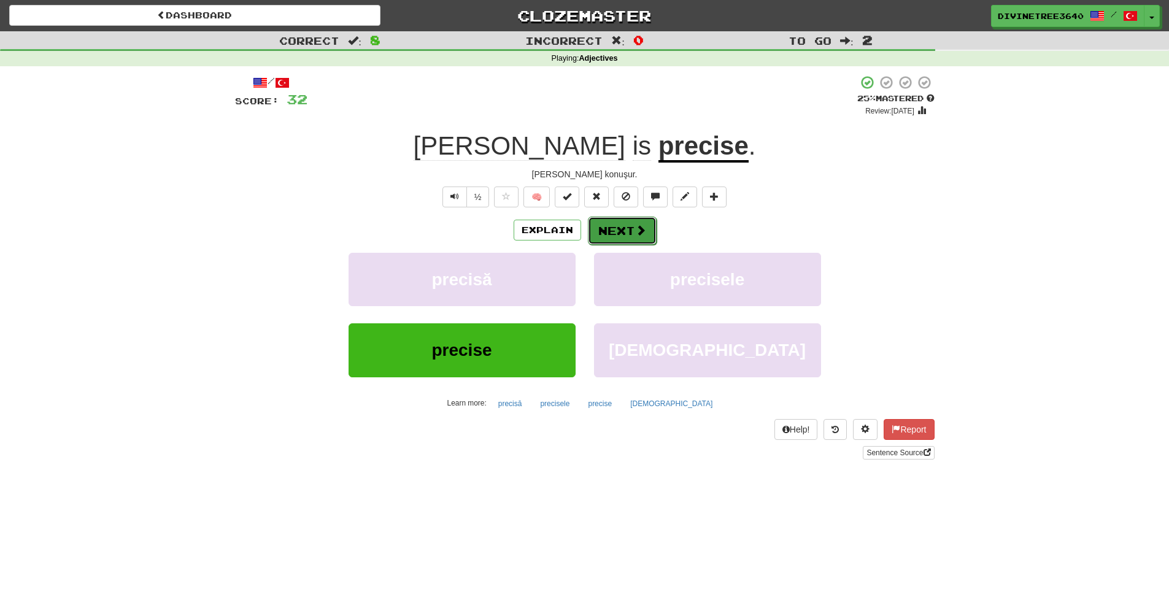
click at [609, 231] on button "Next" at bounding box center [622, 231] width 69 height 28
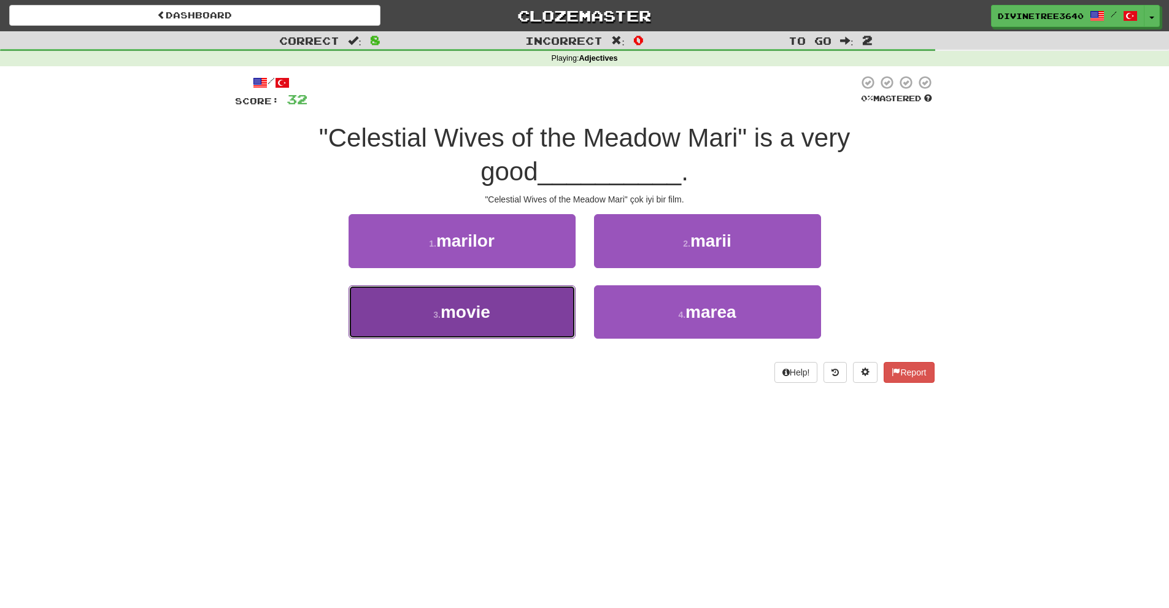
click at [501, 290] on button "3 . movie" at bounding box center [462, 311] width 227 height 53
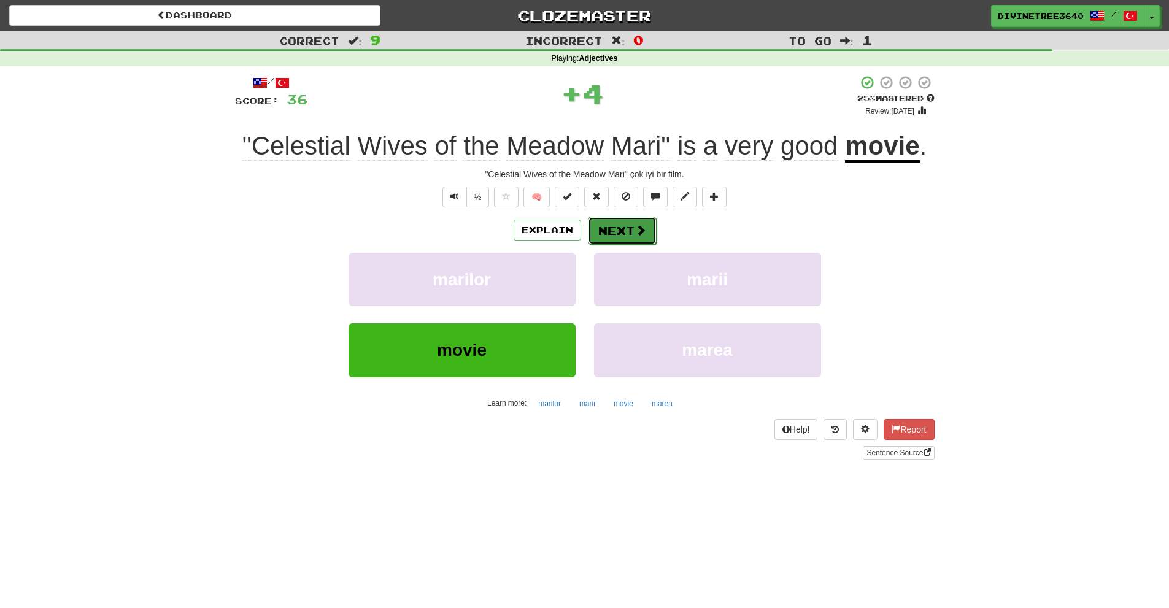
click at [624, 222] on button "Next" at bounding box center [622, 231] width 69 height 28
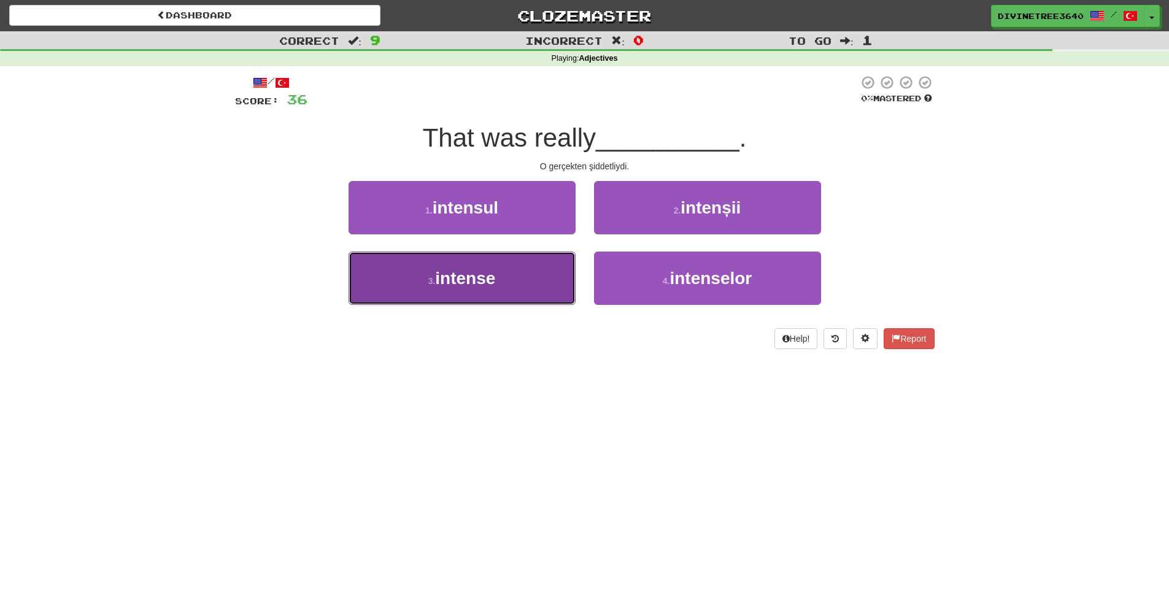
click at [549, 255] on button "3 . intense" at bounding box center [462, 278] width 227 height 53
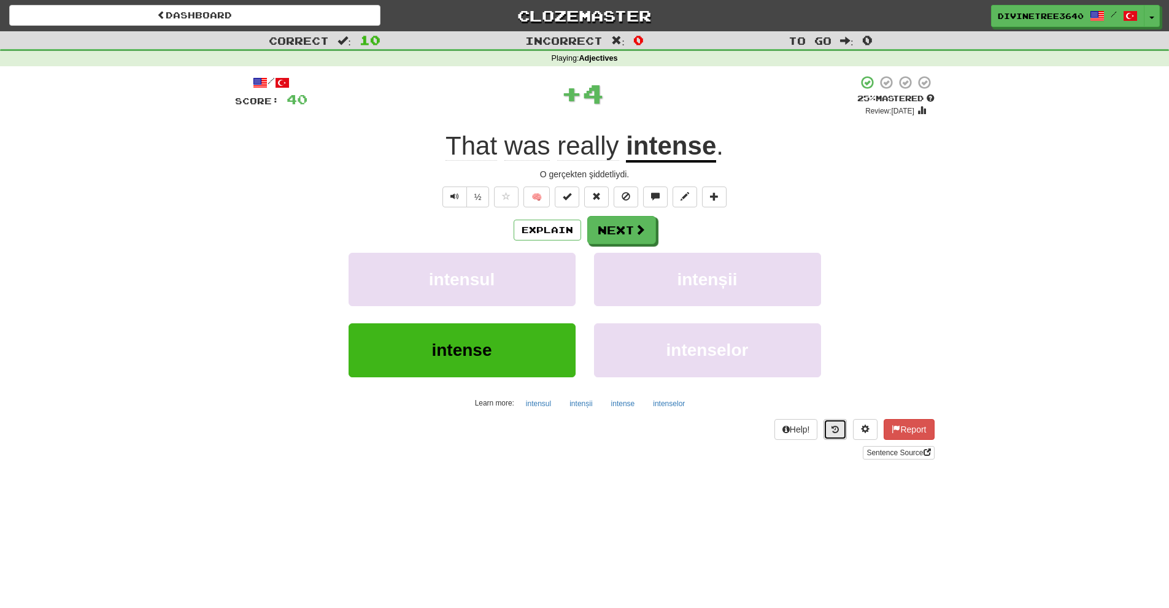
click at [842, 432] on button at bounding box center [835, 429] width 23 height 21
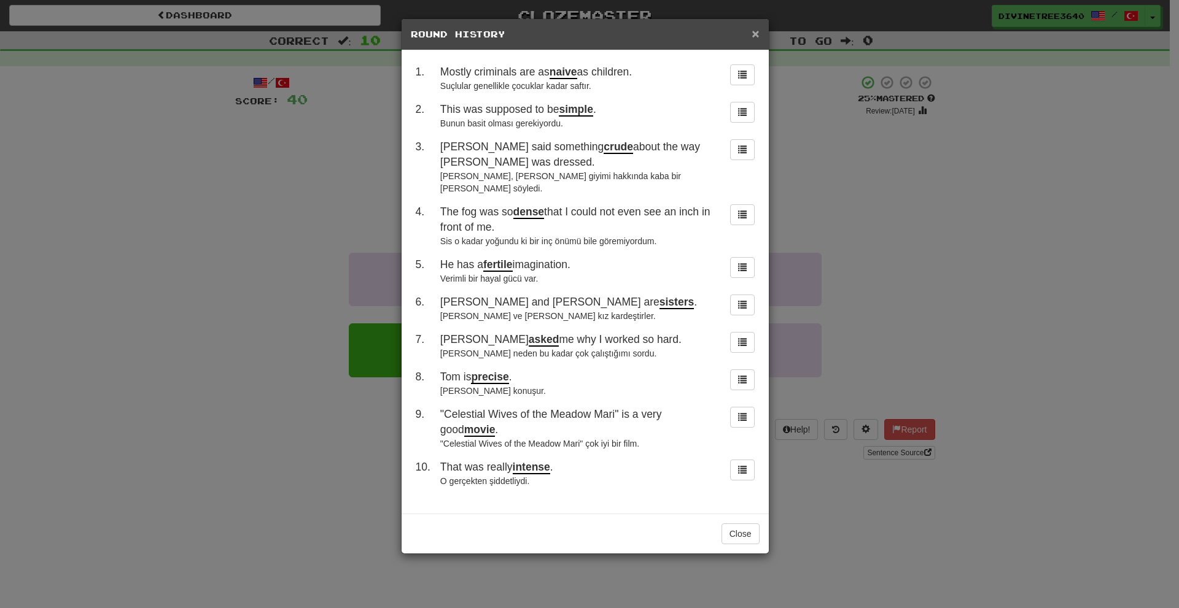
click at [754, 34] on span "×" at bounding box center [754, 33] width 7 height 14
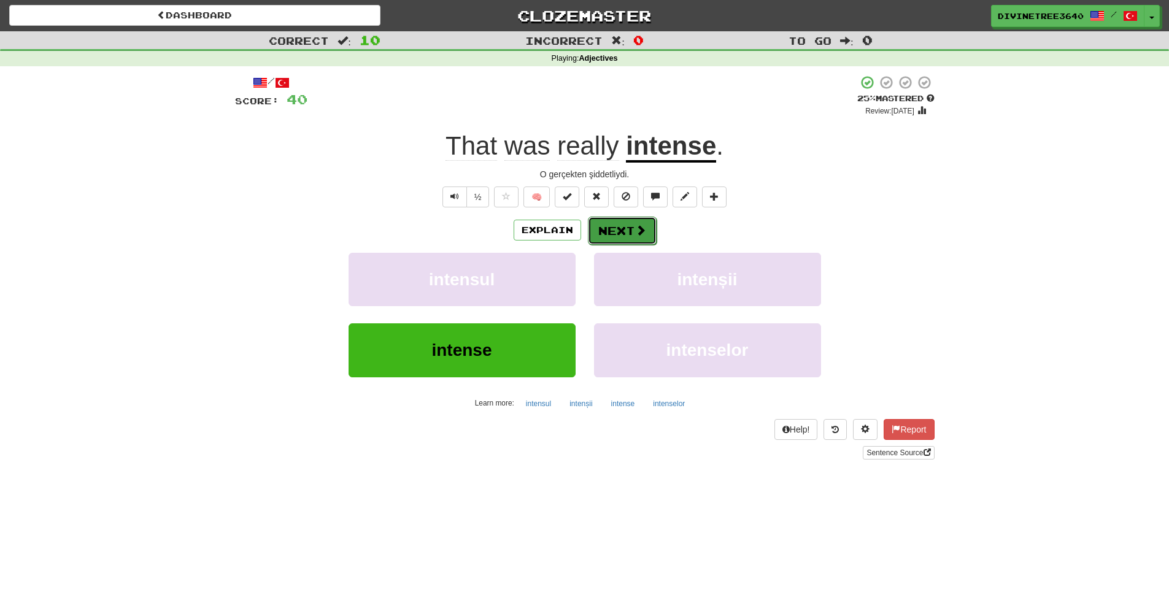
click at [615, 219] on button "Next" at bounding box center [622, 231] width 69 height 28
